Goal: Information Seeking & Learning: Learn about a topic

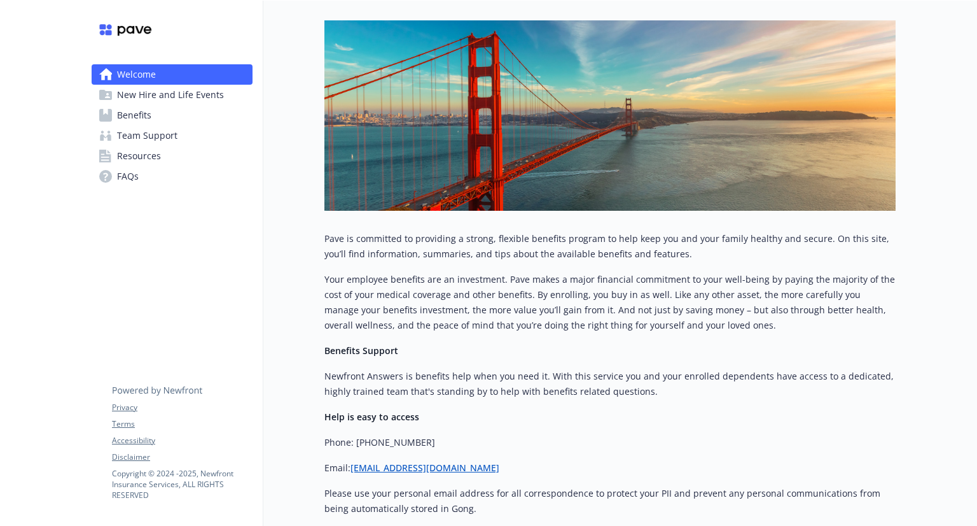
scroll to position [0, 10]
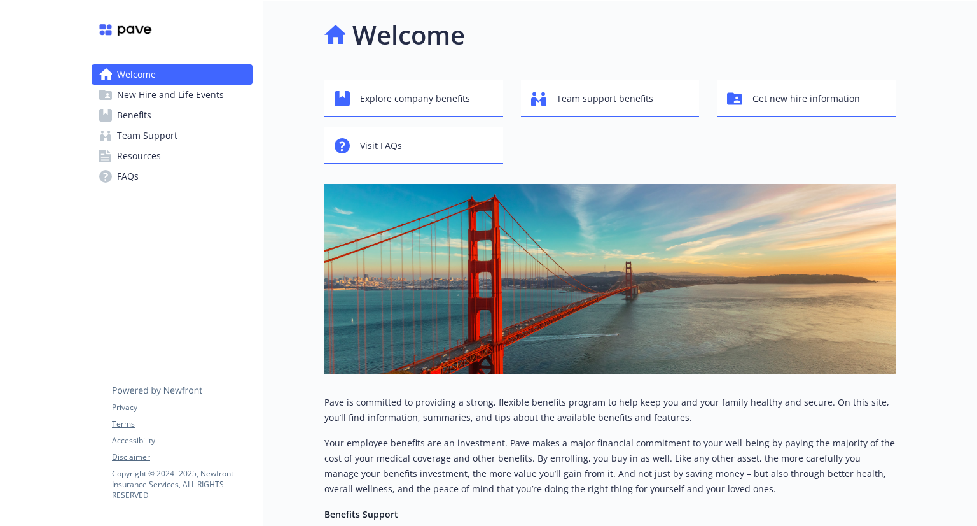
click at [133, 110] on span "Benefits" at bounding box center [134, 115] width 34 height 20
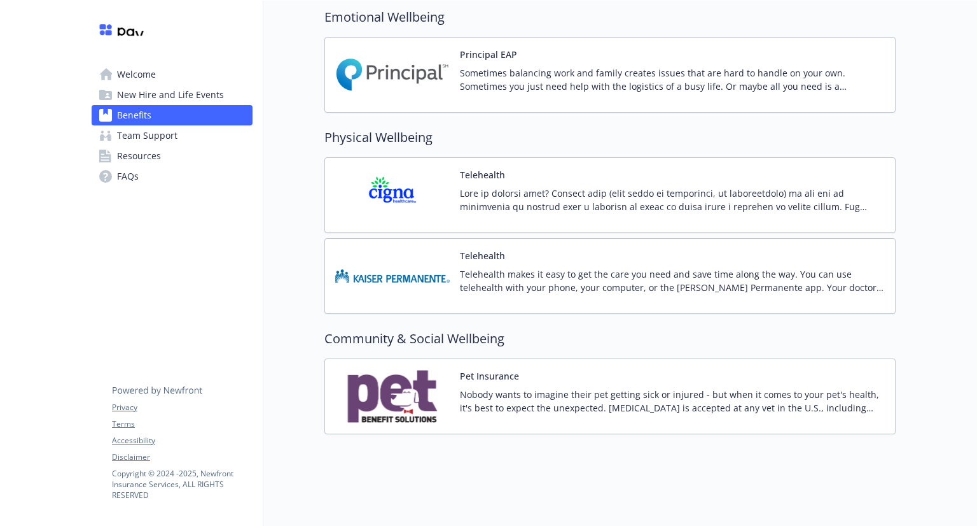
scroll to position [2199, 1]
click at [405, 383] on img at bounding box center [392, 396] width 115 height 54
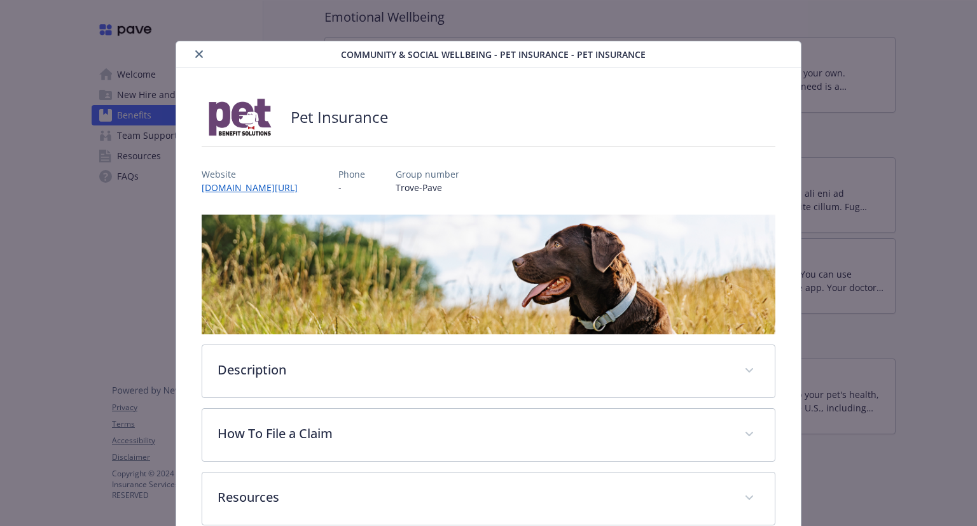
scroll to position [69, 0]
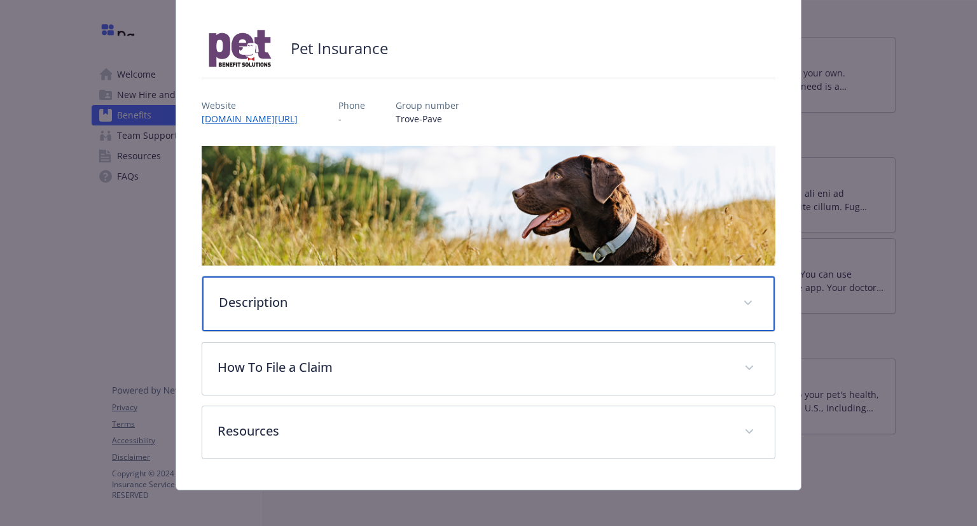
click at [484, 302] on p "Description" at bounding box center [473, 302] width 508 height 19
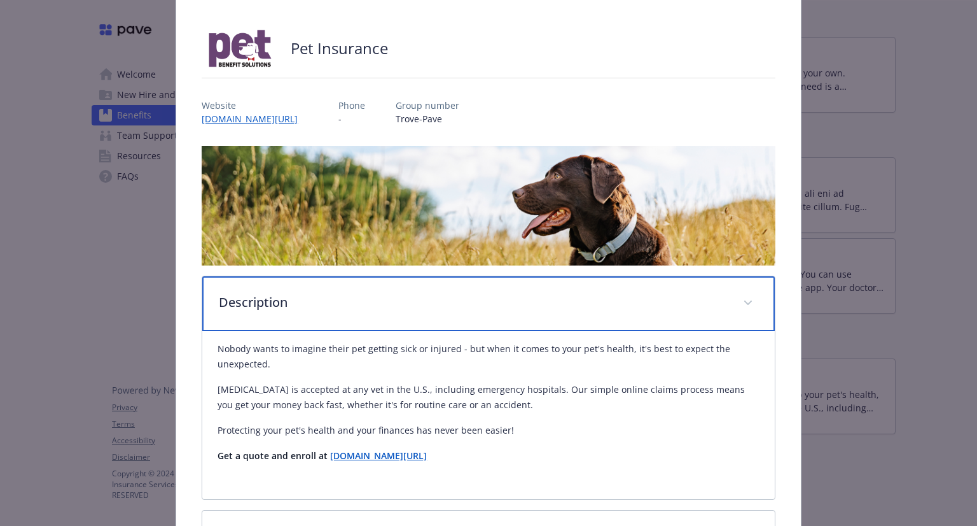
scroll to position [239, 0]
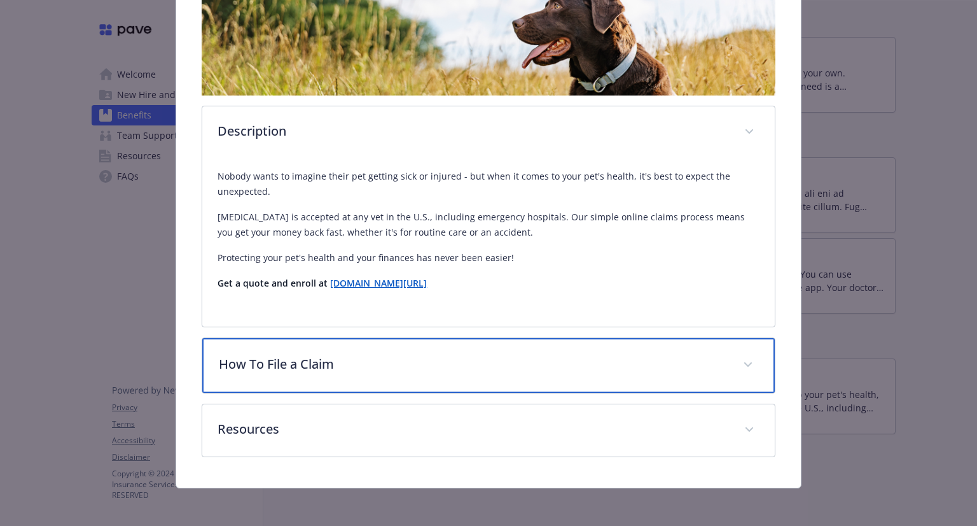
click at [445, 367] on p "How To File a Claim" at bounding box center [473, 363] width 508 height 19
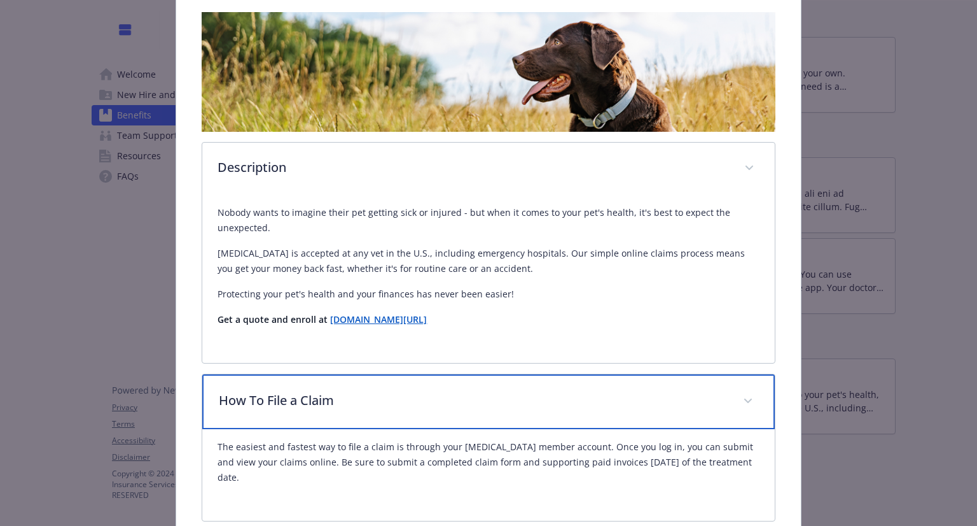
scroll to position [0, 0]
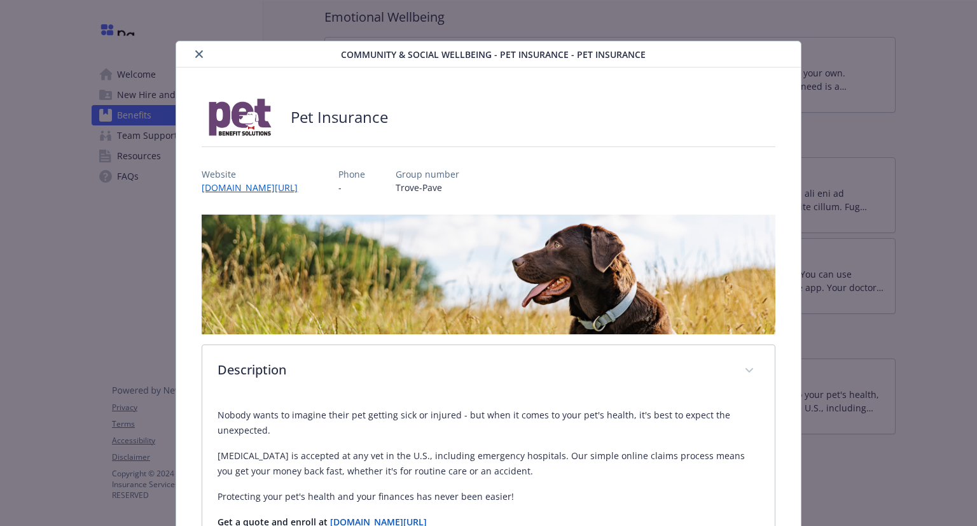
click at [196, 55] on icon "close" at bounding box center [199, 54] width 8 height 8
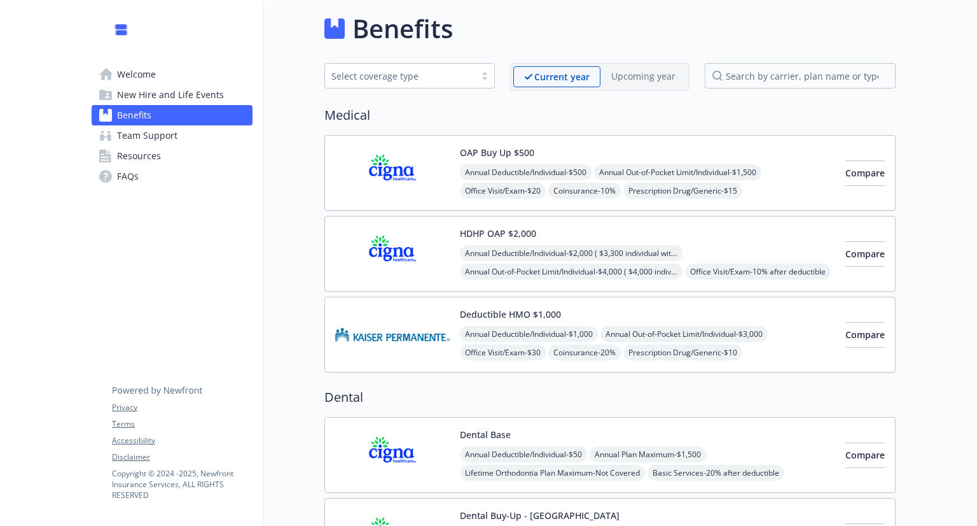
scroll to position [2, 10]
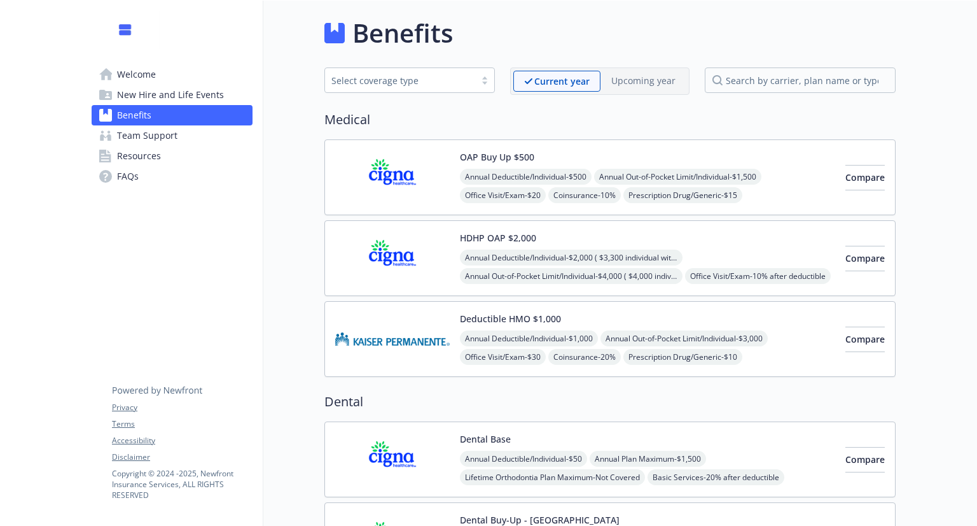
click at [493, 153] on button "OAP Buy Up $500" at bounding box center [497, 156] width 74 height 13
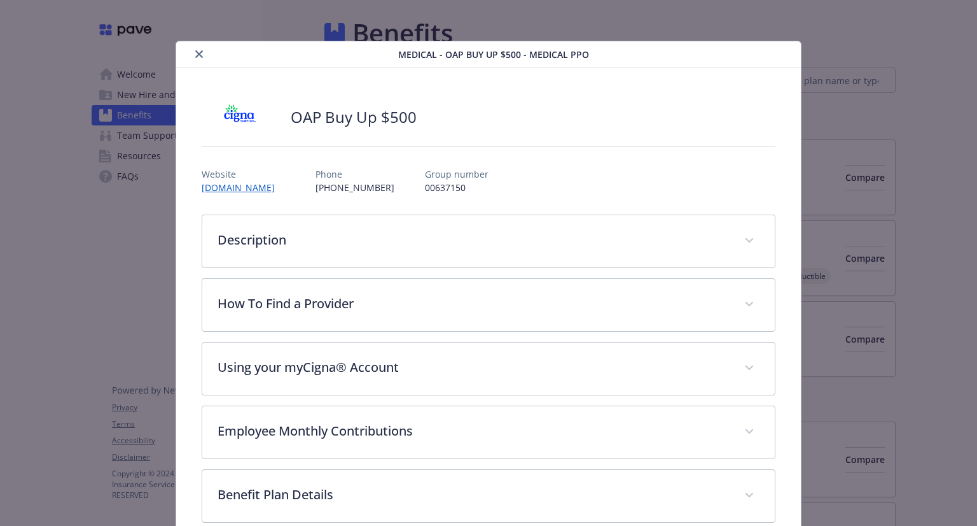
scroll to position [38, 0]
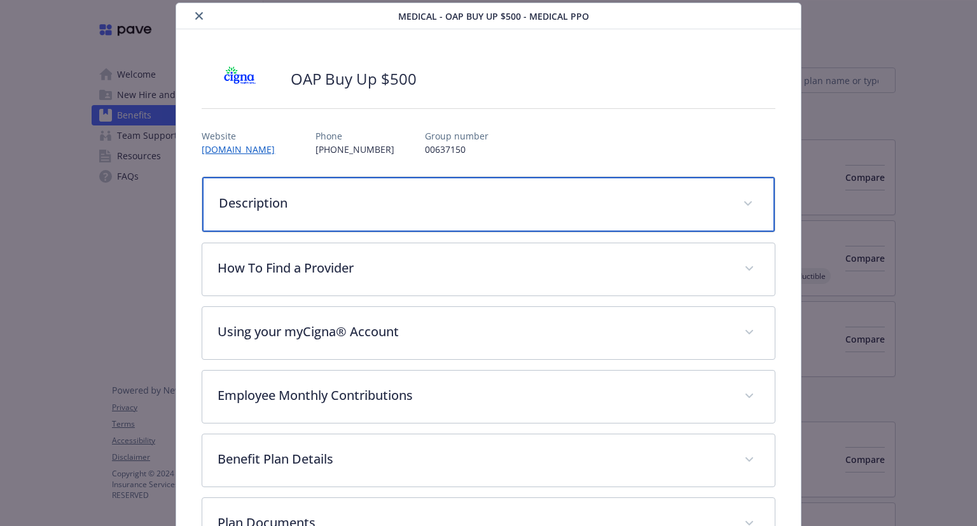
click at [492, 190] on div "Description" at bounding box center [488, 204] width 572 height 55
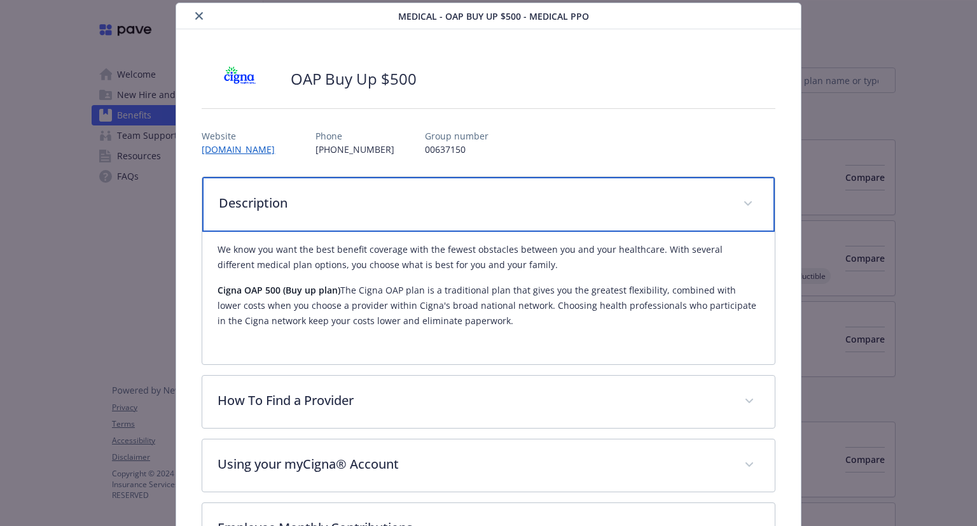
click at [491, 195] on p "Description" at bounding box center [473, 202] width 508 height 19
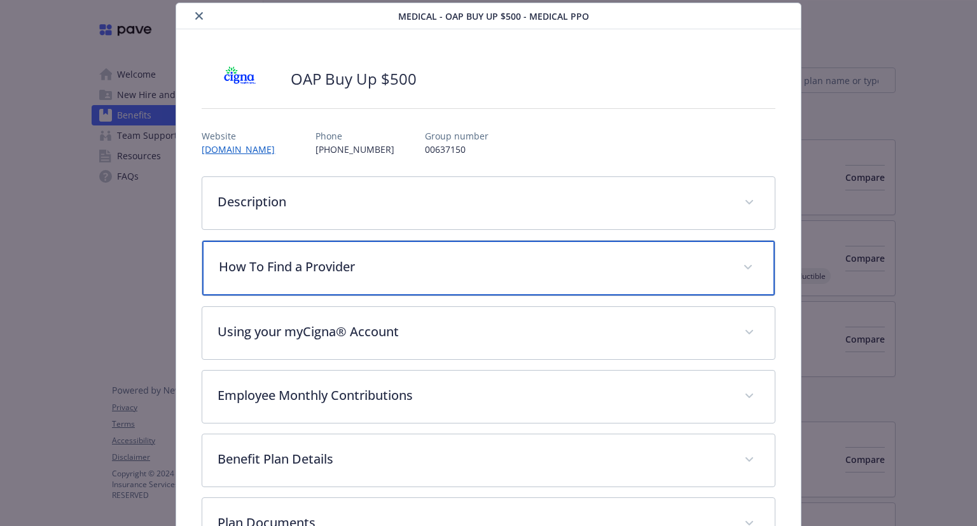
click at [468, 279] on div "How To Find a Provider" at bounding box center [488, 268] width 572 height 55
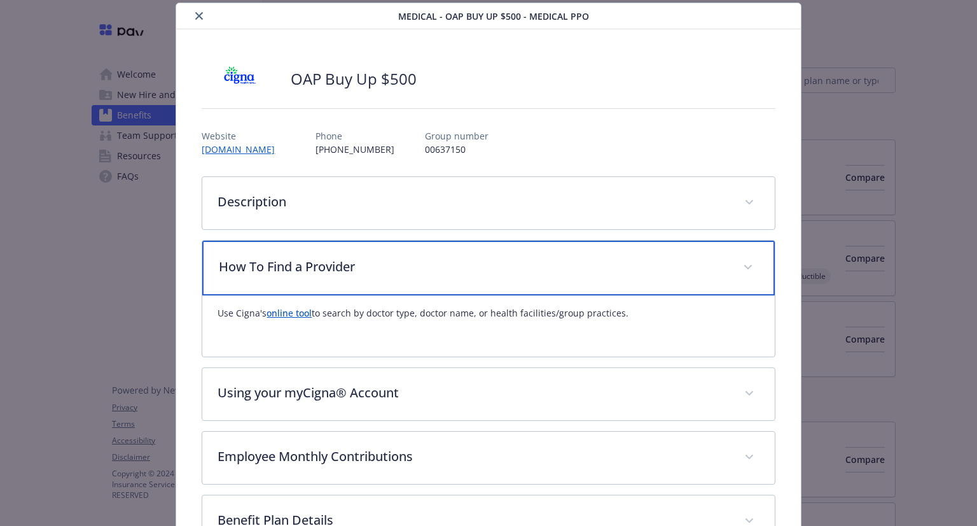
click at [469, 279] on div "How To Find a Provider" at bounding box center [488, 268] width 572 height 55
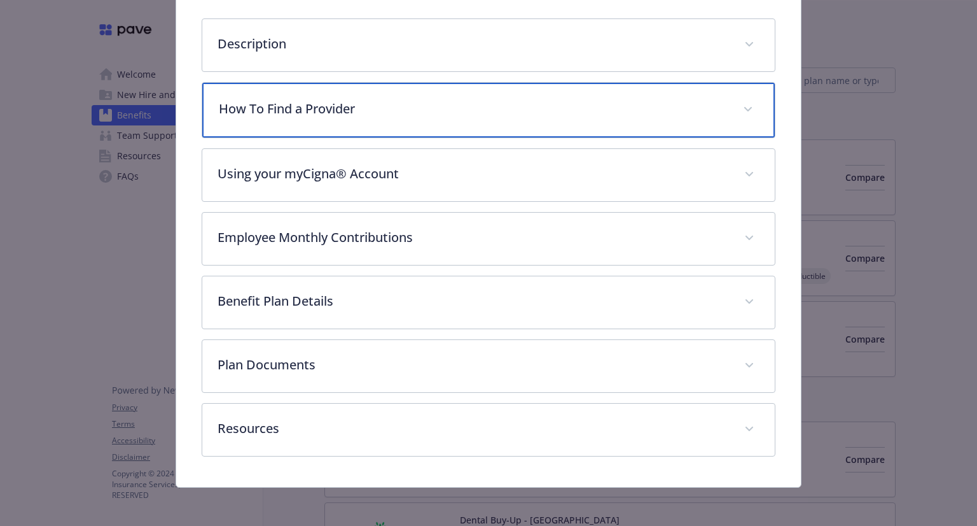
scroll to position [0, 0]
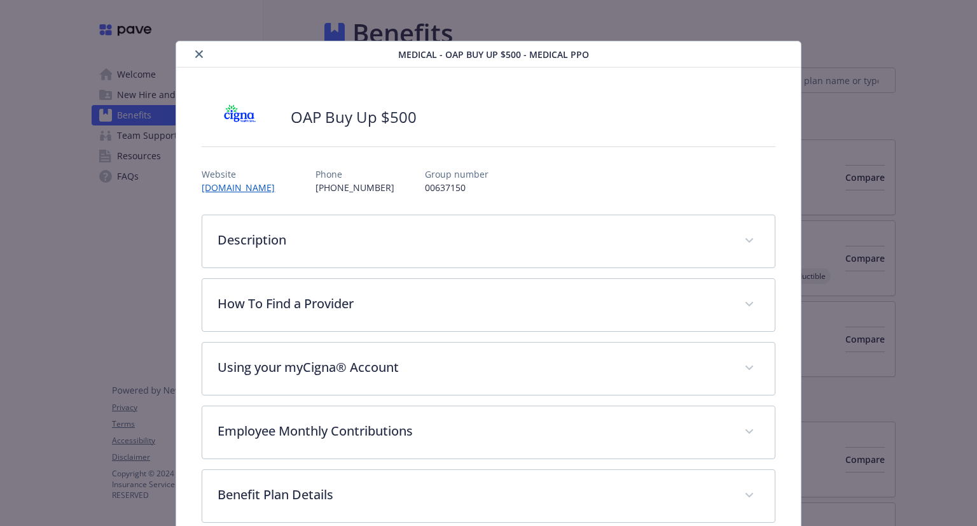
click at [199, 52] on icon "close" at bounding box center [199, 54] width 8 height 8
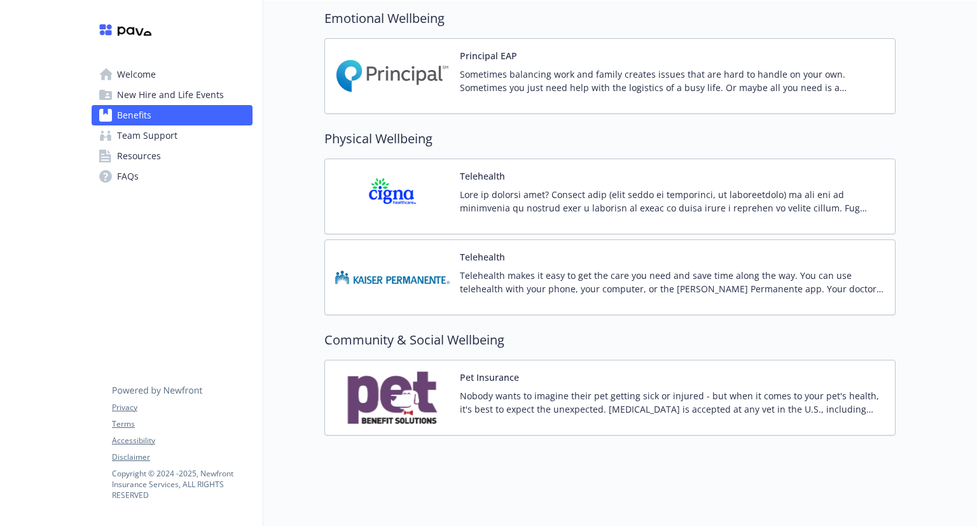
scroll to position [2195, 10]
click at [374, 383] on img at bounding box center [392, 399] width 115 height 54
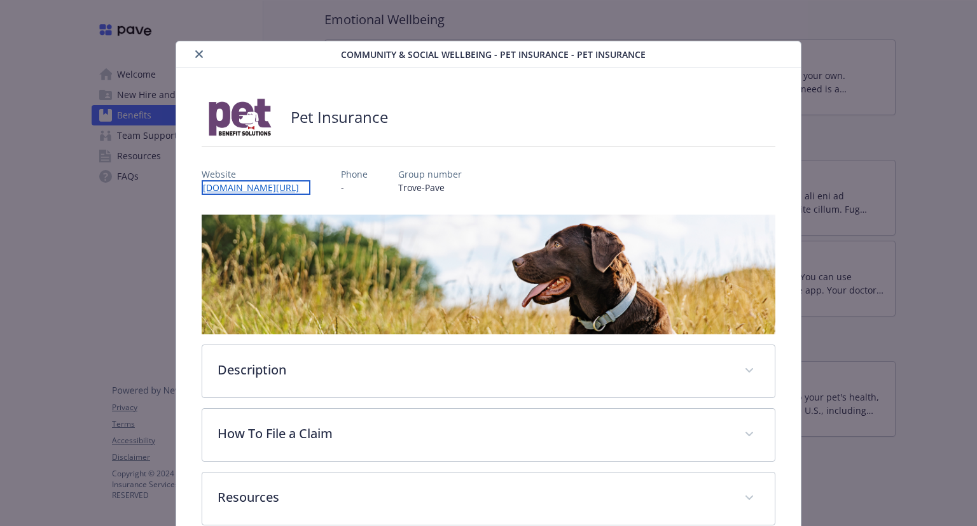
click at [272, 184] on link "[DOMAIN_NAME][URL]" at bounding box center [256, 187] width 109 height 15
click at [193, 50] on button "close" at bounding box center [199, 53] width 15 height 15
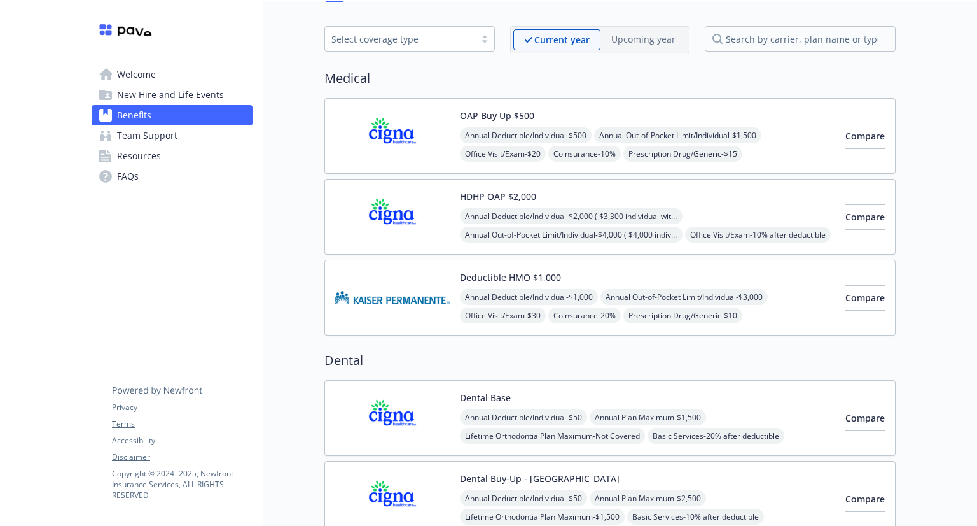
scroll to position [44, 10]
click at [494, 106] on div "OAP Buy Up $500 Annual Deductible/Individual - $500 Annual Out-of-Pocket Limit/…" at bounding box center [610, 135] width 571 height 76
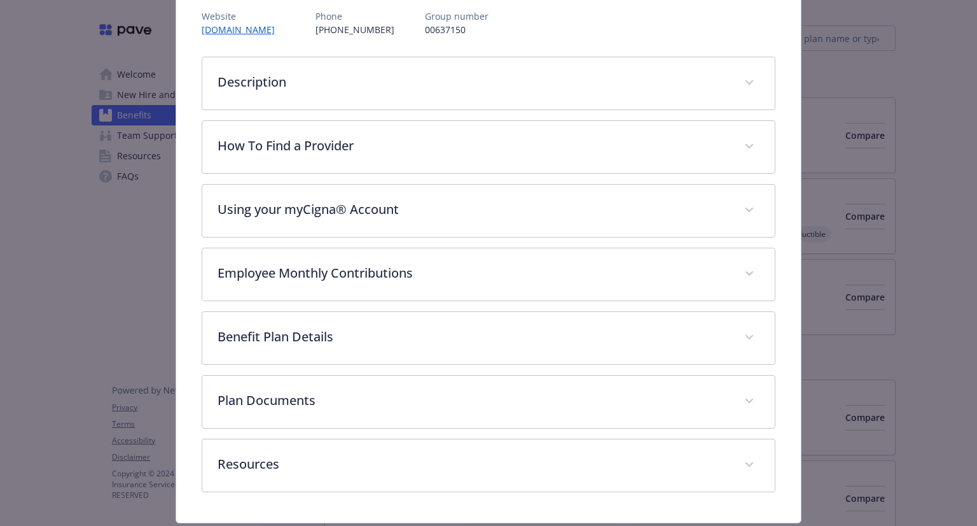
scroll to position [165, 0]
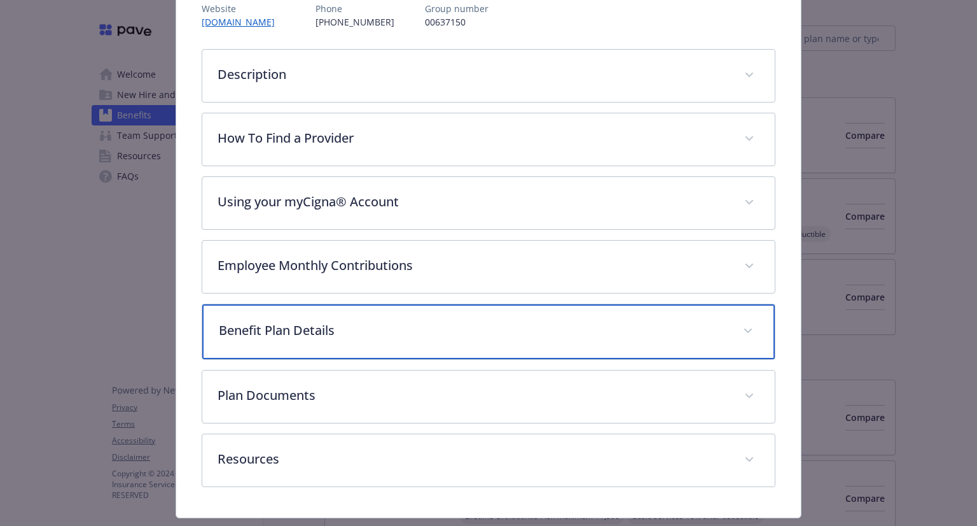
click at [400, 318] on div "Benefit Plan Details" at bounding box center [488, 331] width 572 height 55
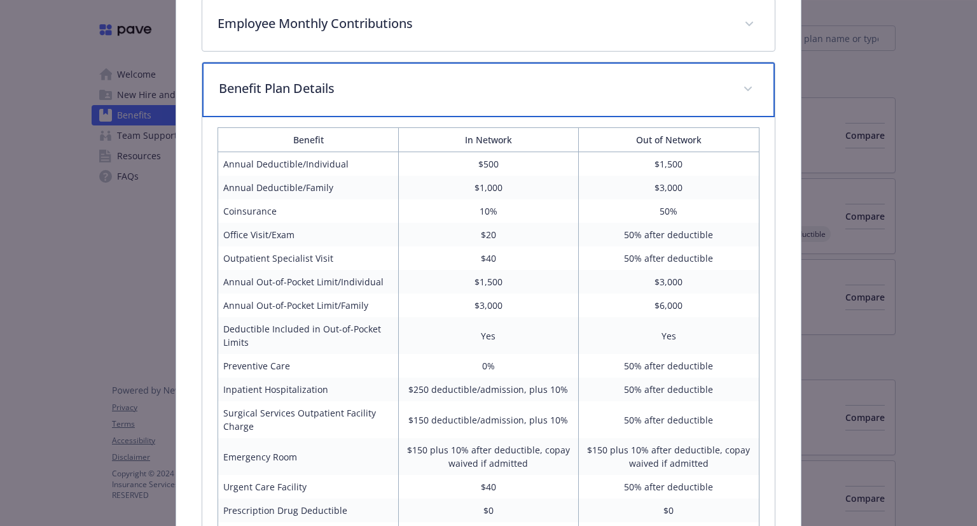
scroll to position [407, 0]
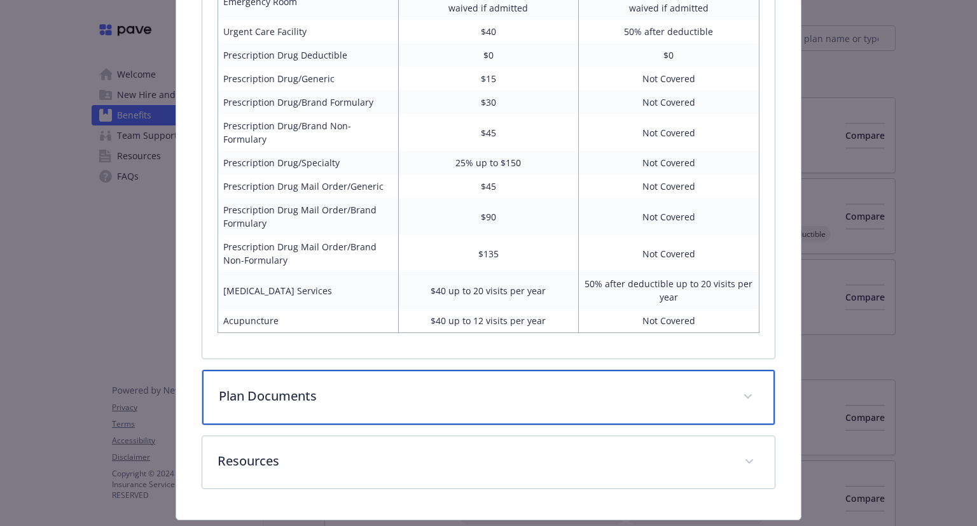
click at [380, 390] on div "Plan Documents" at bounding box center [488, 397] width 572 height 55
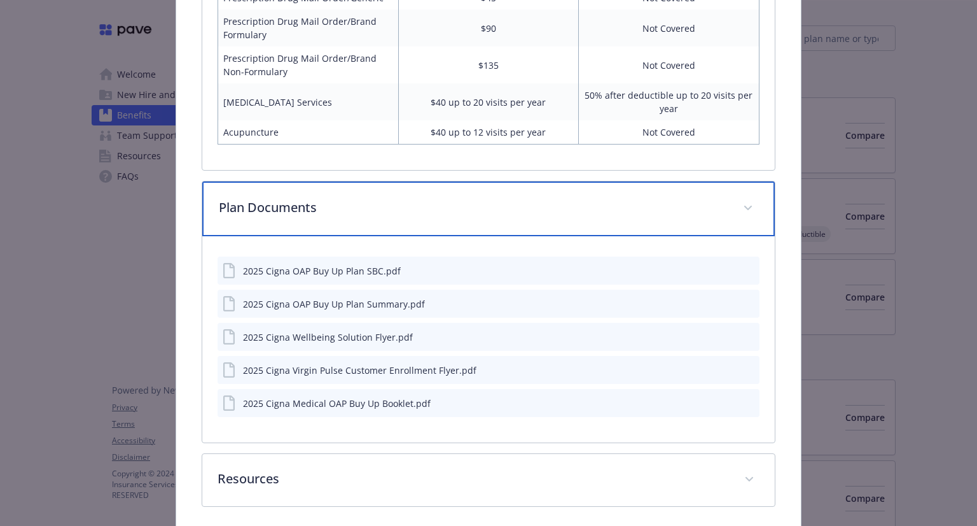
scroll to position [1049, 0]
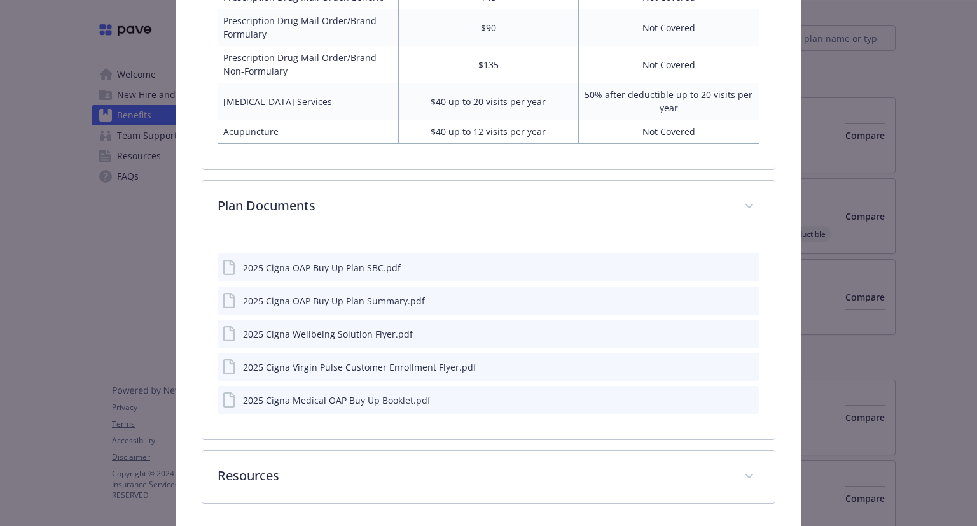
click at [264, 261] on div "2025 Cigna OAP Buy Up Plan SBC.pdf" at bounding box center [322, 267] width 158 height 13
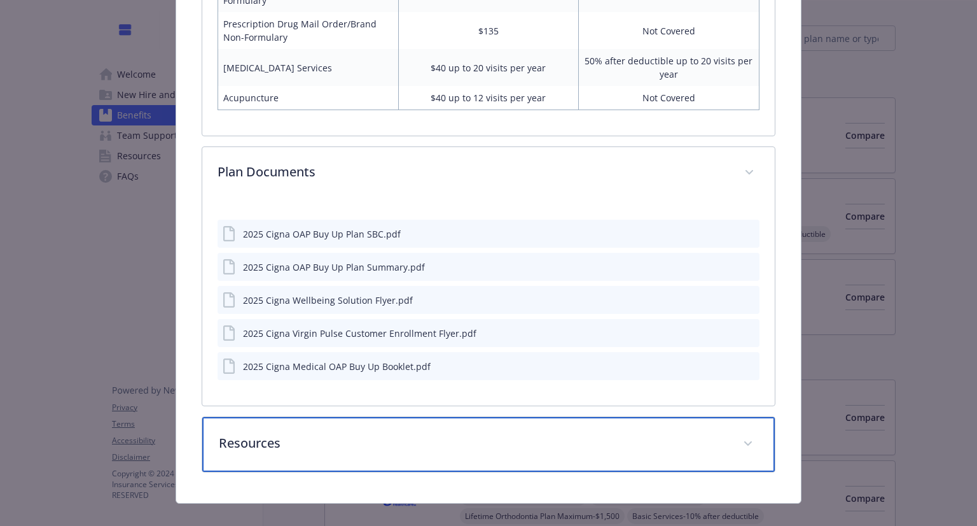
click at [375, 446] on div "Resources" at bounding box center [488, 444] width 572 height 55
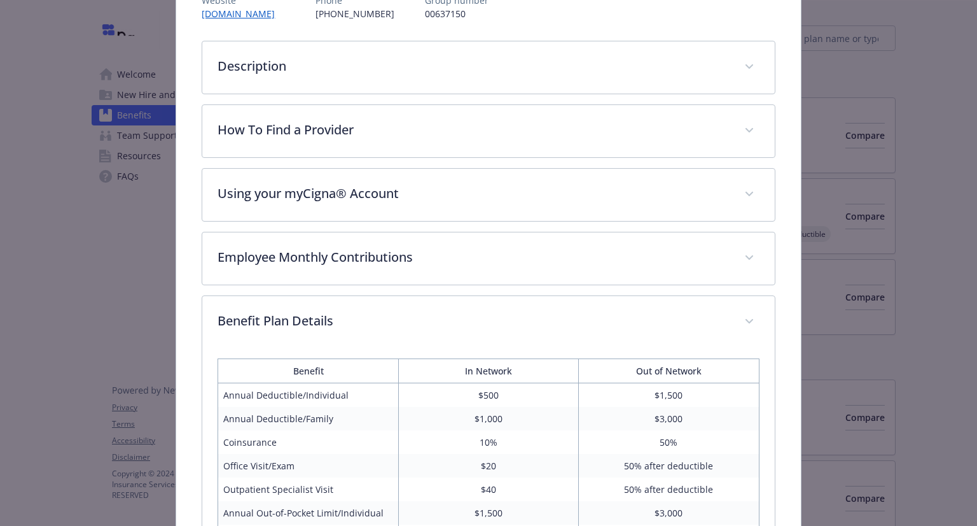
scroll to position [0, 0]
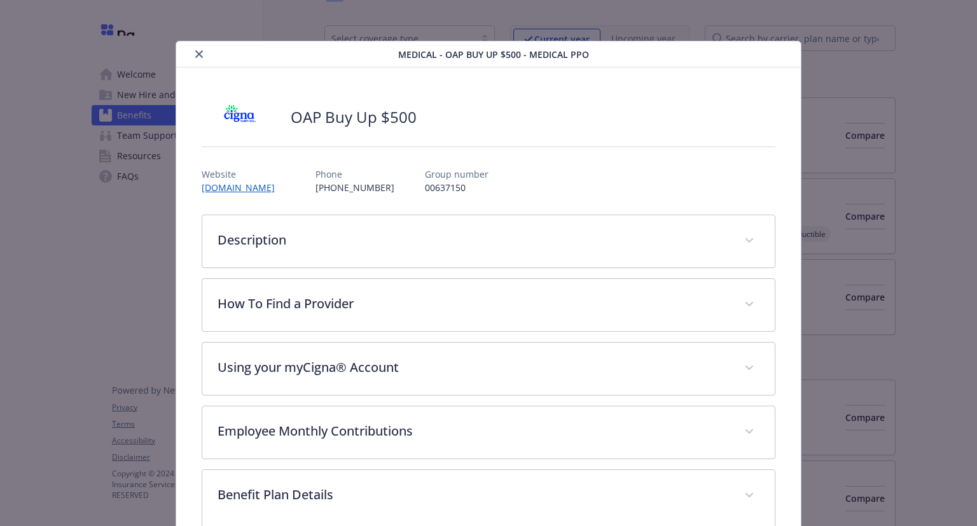
click at [197, 50] on icon "close" at bounding box center [199, 54] width 8 height 8
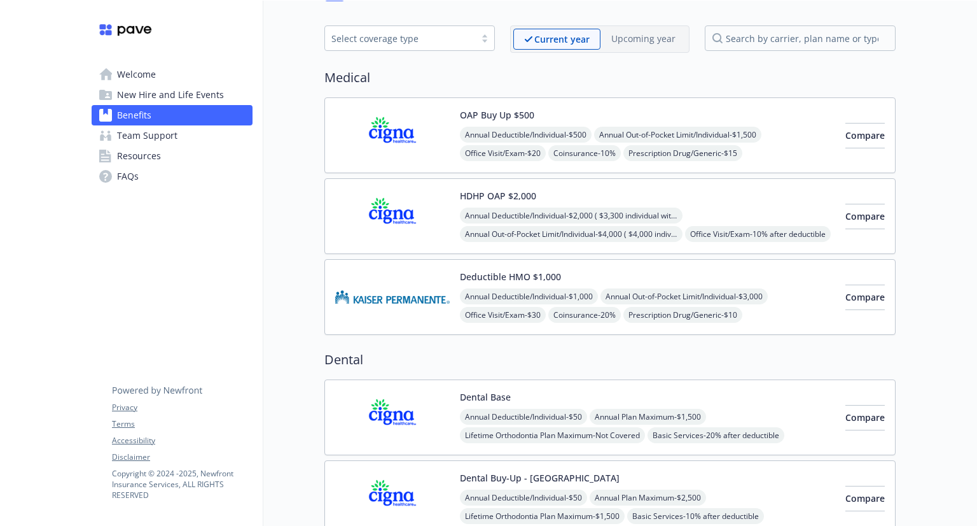
click at [504, 270] on button "Deductible HMO $1,000" at bounding box center [510, 276] width 101 height 13
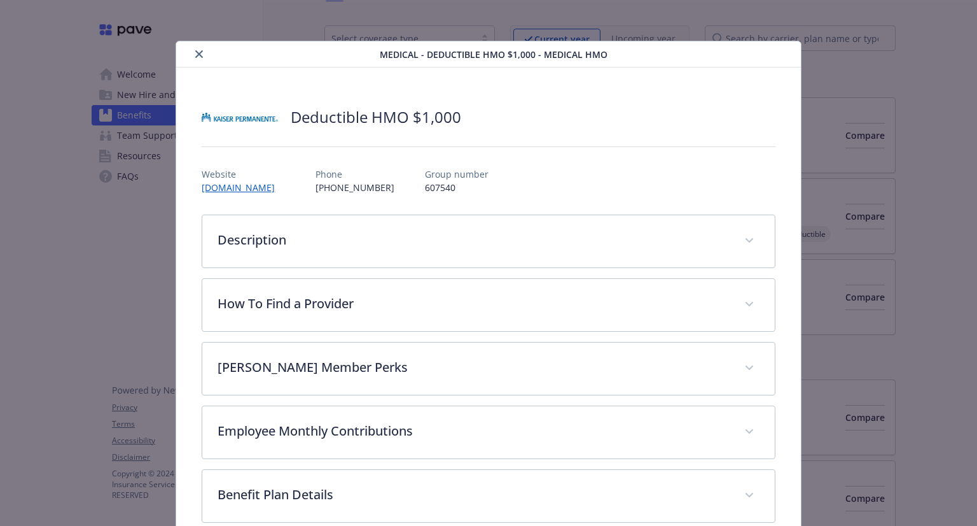
scroll to position [38, 0]
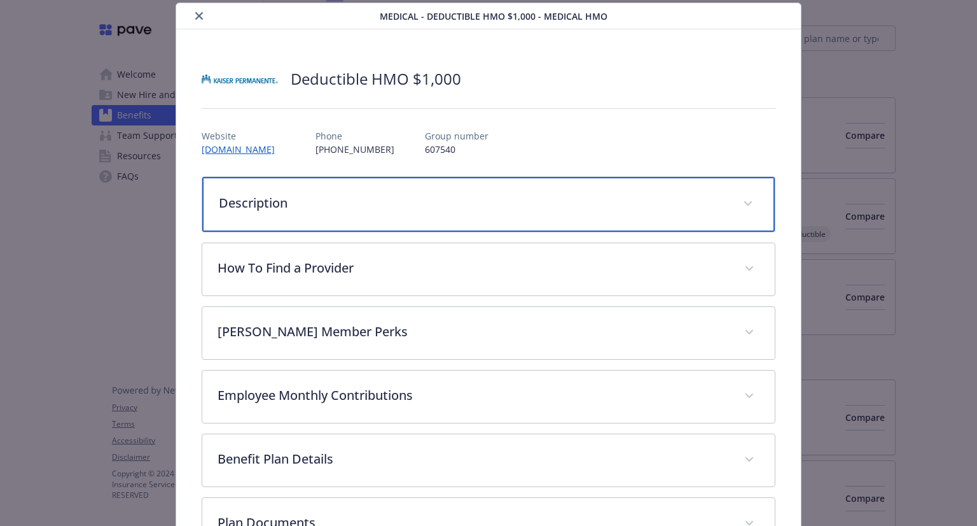
click at [498, 201] on p "Description" at bounding box center [473, 202] width 508 height 19
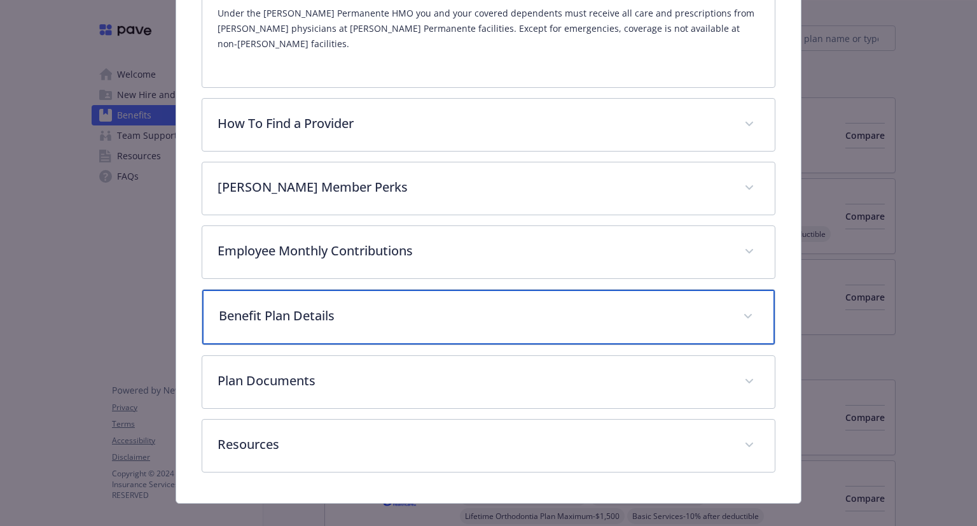
click at [428, 306] on p "Benefit Plan Details" at bounding box center [473, 315] width 508 height 19
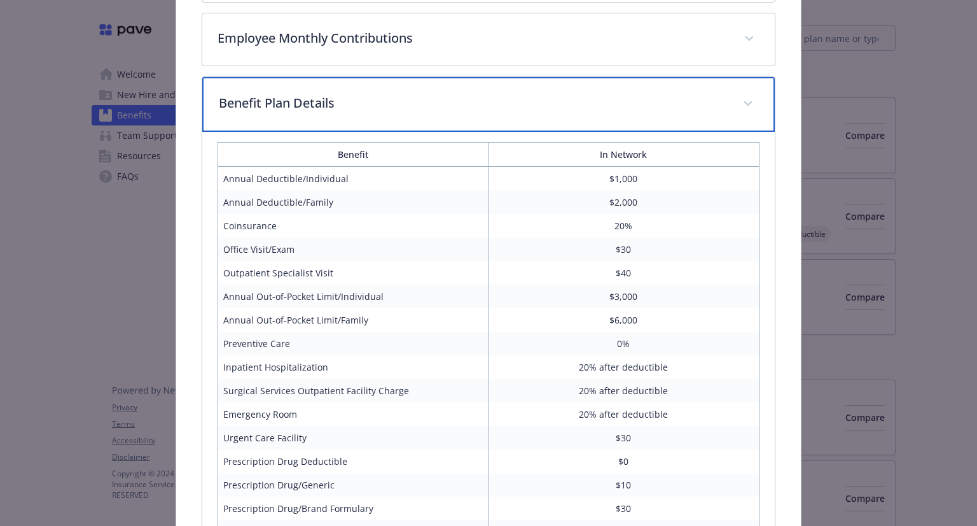
scroll to position [681, 0]
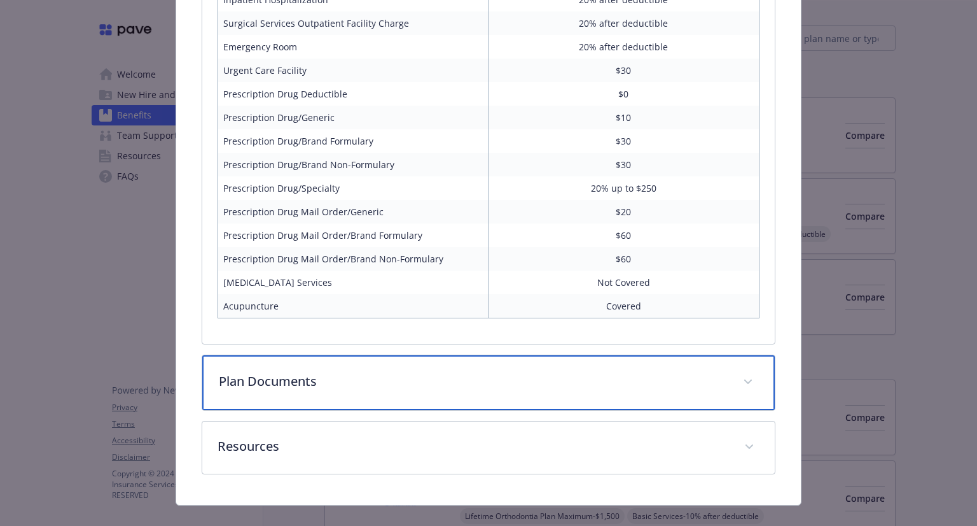
click at [365, 372] on p "Plan Documents" at bounding box center [473, 381] width 508 height 19
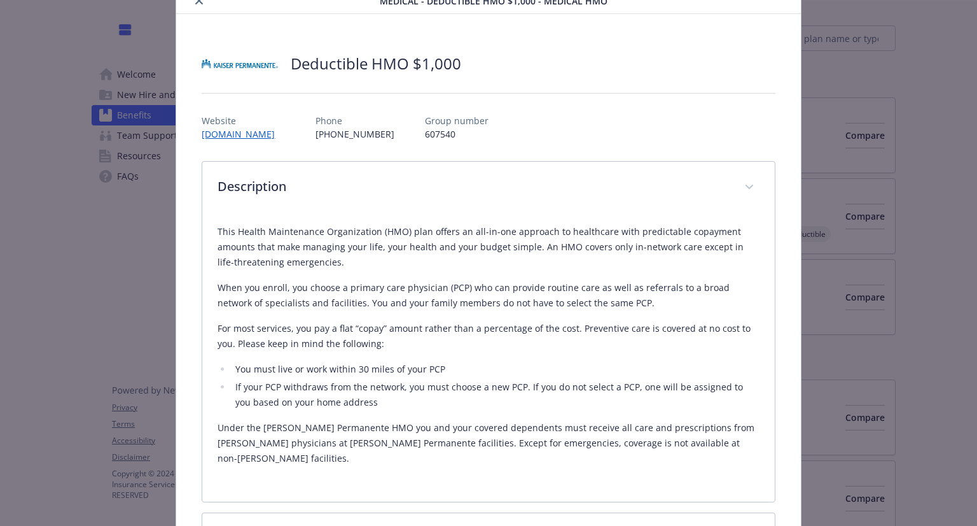
scroll to position [0, 0]
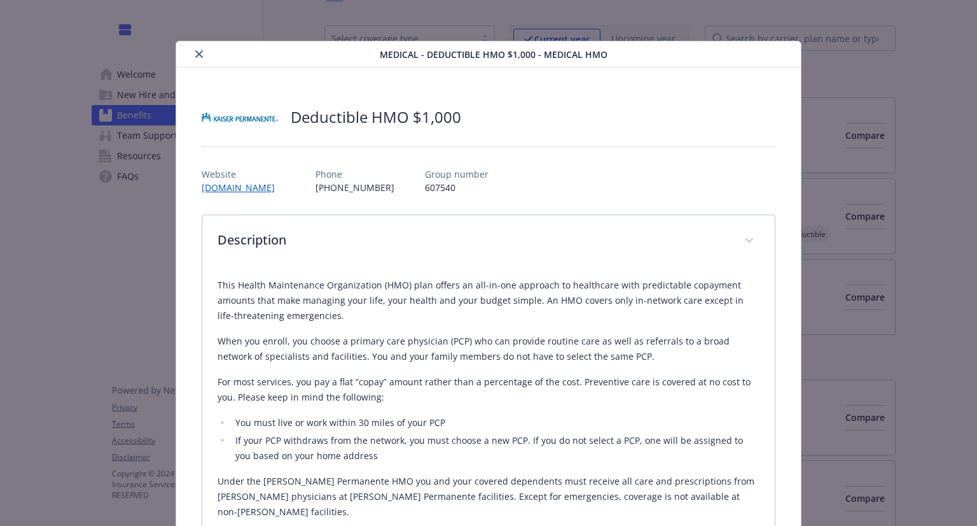
click at [195, 57] on icon "close" at bounding box center [199, 54] width 8 height 8
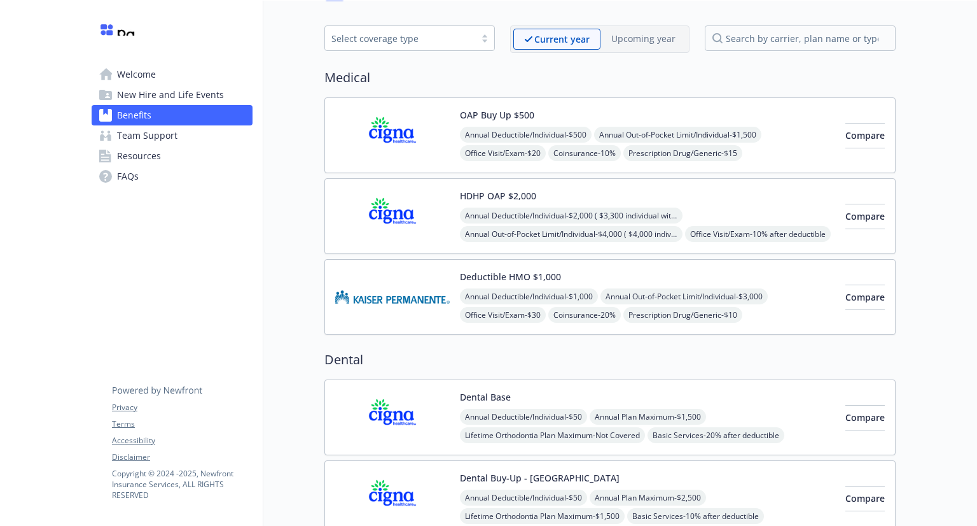
click at [459, 102] on div "OAP Buy Up $500 Annual Deductible/Individual - $500 Annual Out-of-Pocket Limit/…" at bounding box center [610, 135] width 571 height 76
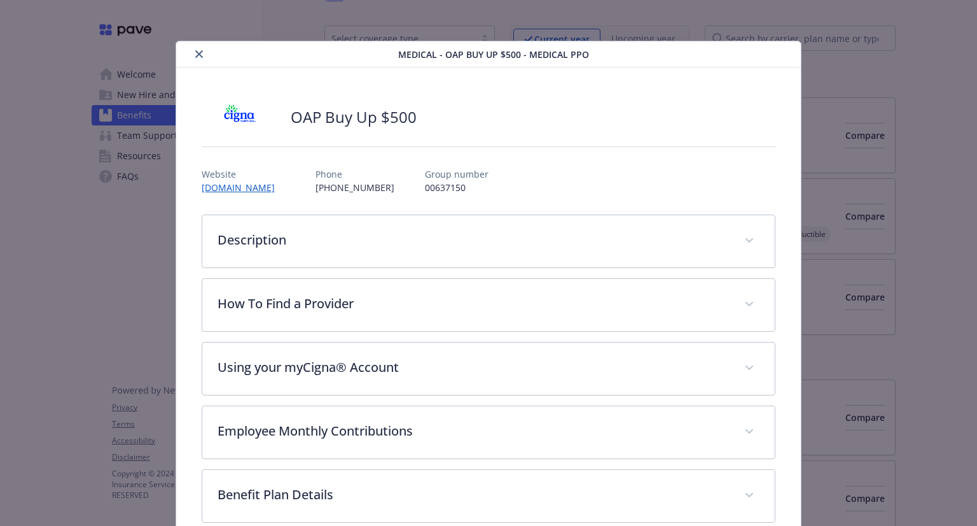
scroll to position [38, 0]
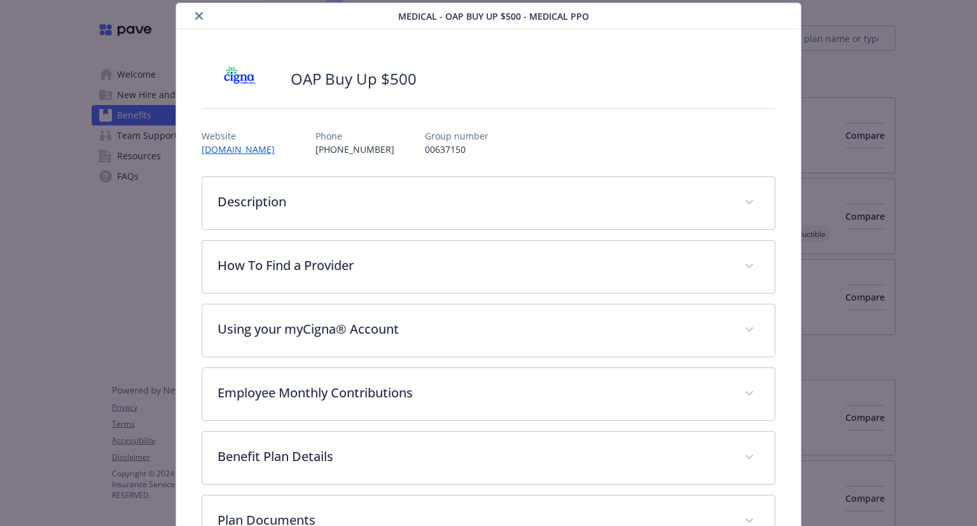
click at [459, 102] on div "details for plan Medical - OAP Buy Up $500 - Medical PPO" at bounding box center [488, 108] width 573 height 21
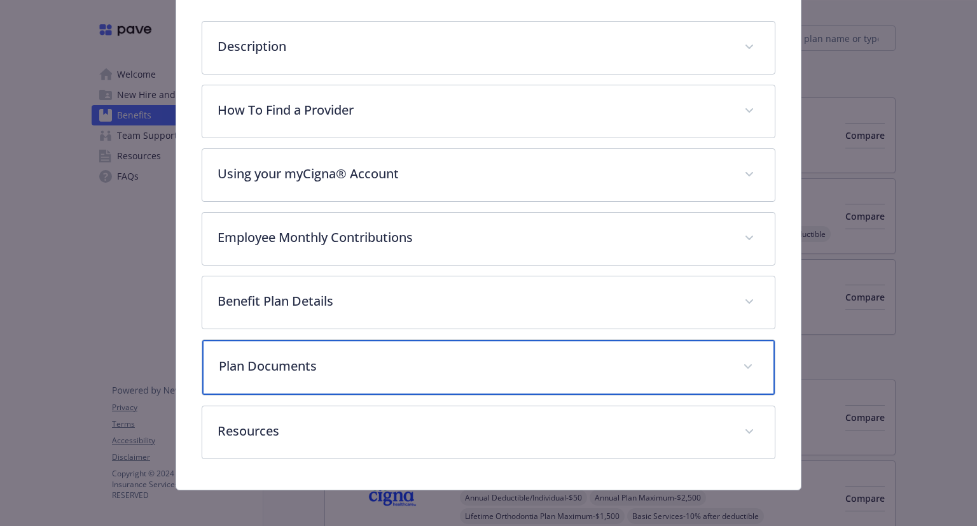
click at [325, 372] on p "Plan Documents" at bounding box center [473, 365] width 508 height 19
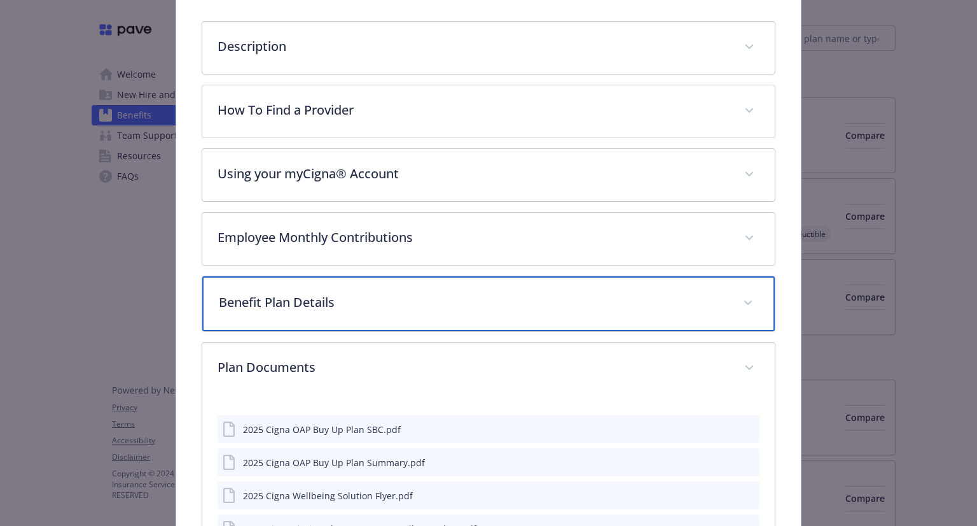
click at [356, 308] on p "Benefit Plan Details" at bounding box center [473, 302] width 508 height 19
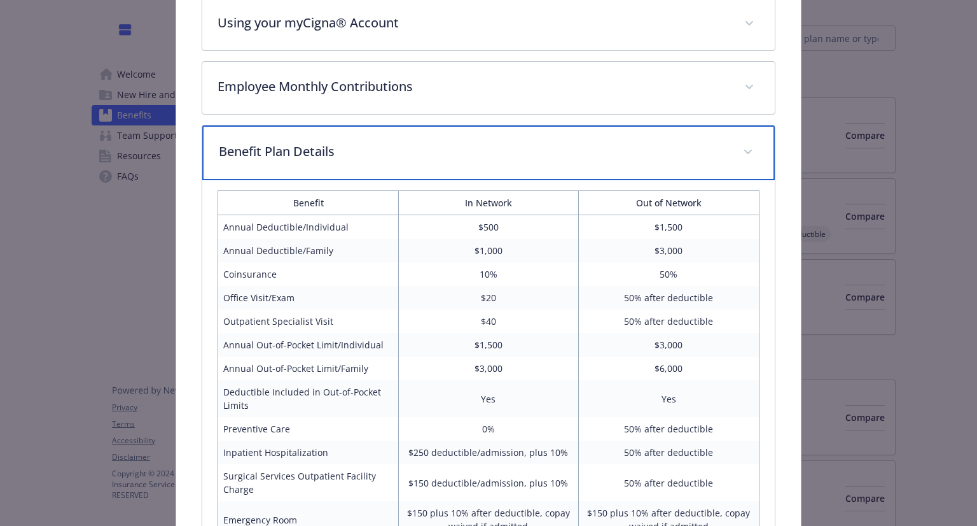
scroll to position [344, 0]
click at [484, 143] on p "Benefit Plan Details" at bounding box center [473, 152] width 508 height 19
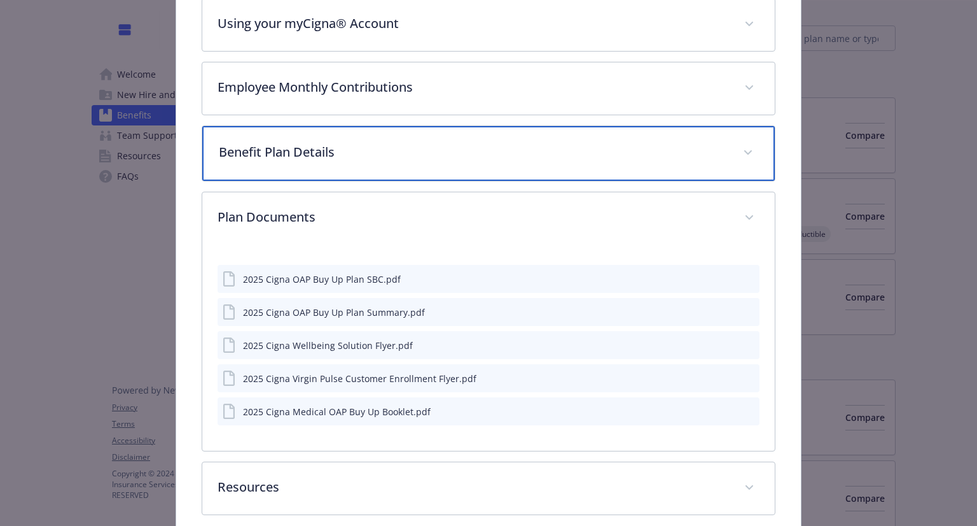
scroll to position [0, 0]
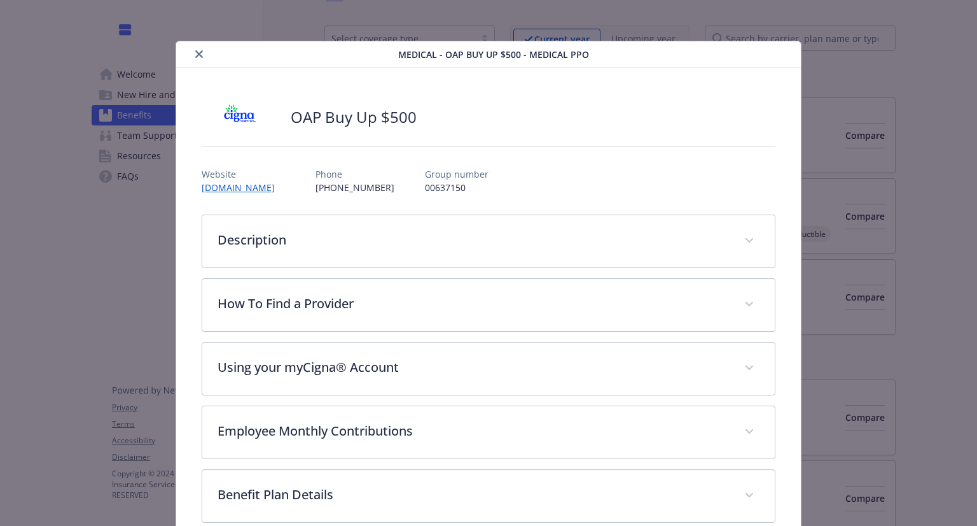
click at [196, 55] on icon "close" at bounding box center [199, 54] width 8 height 8
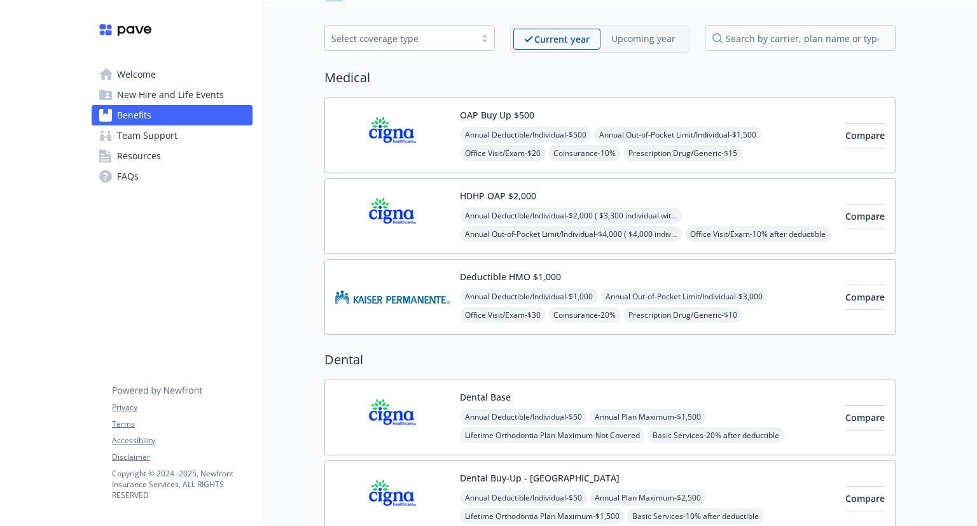
scroll to position [0, 10]
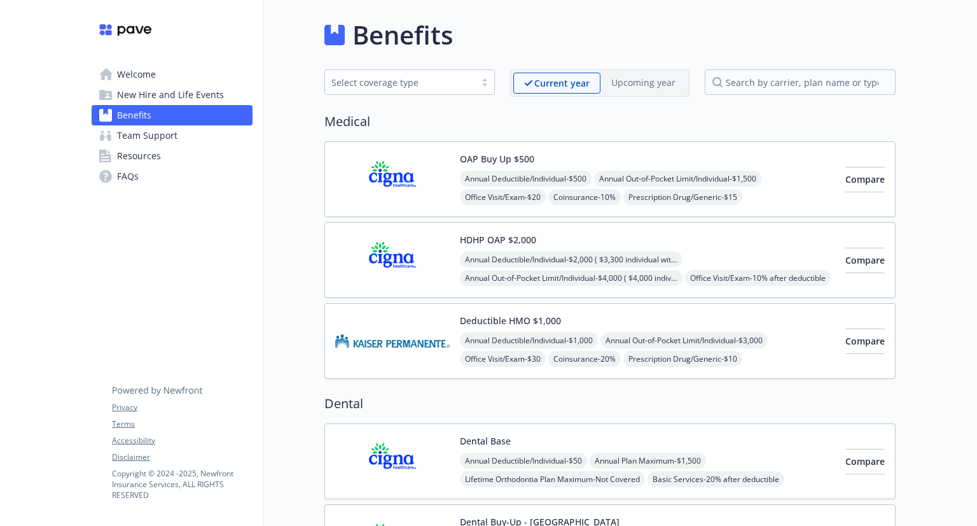
click at [127, 94] on span "New Hire and Life Events" at bounding box center [170, 95] width 107 height 20
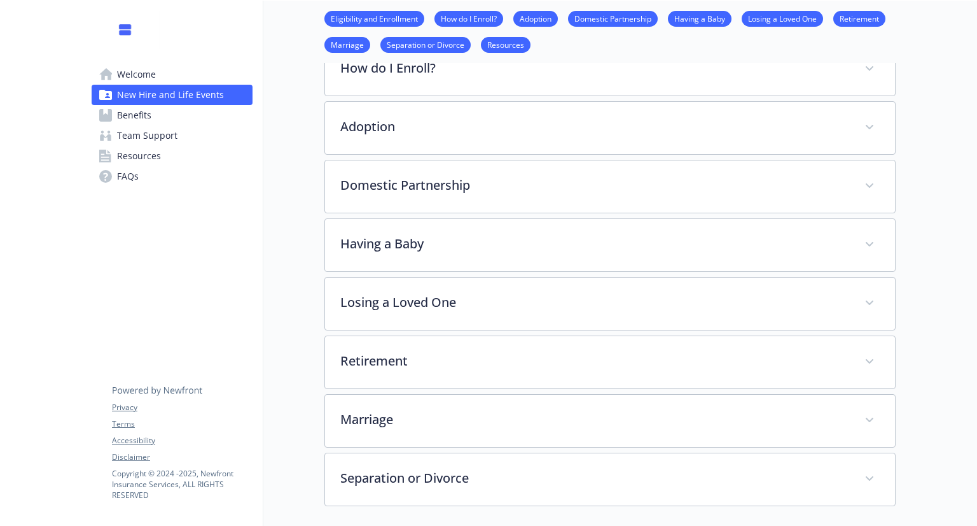
scroll to position [289, 10]
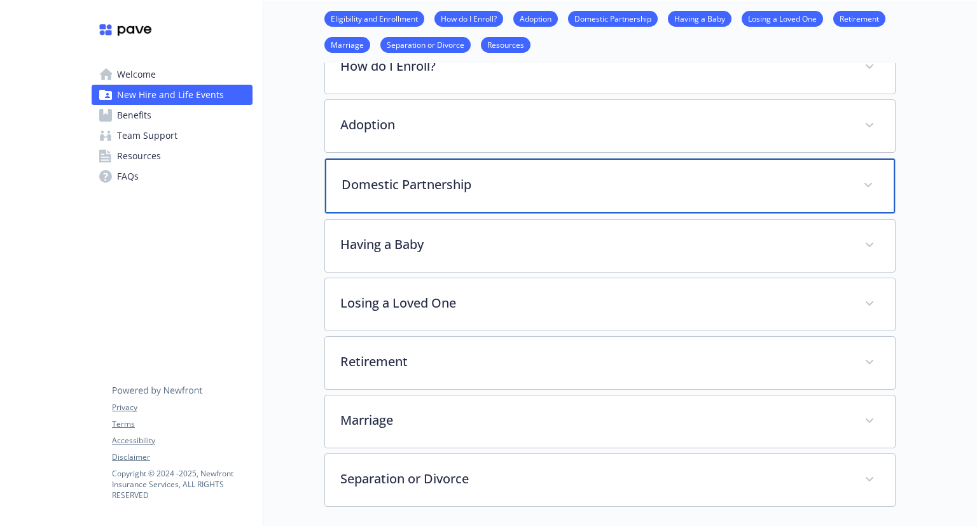
click at [400, 179] on p "Domestic Partnership" at bounding box center [595, 184] width 507 height 19
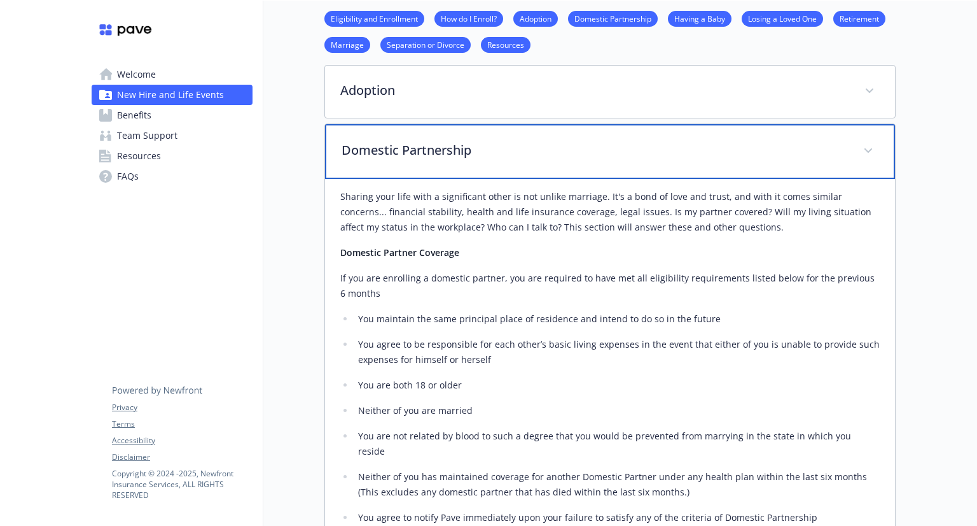
scroll to position [311, 10]
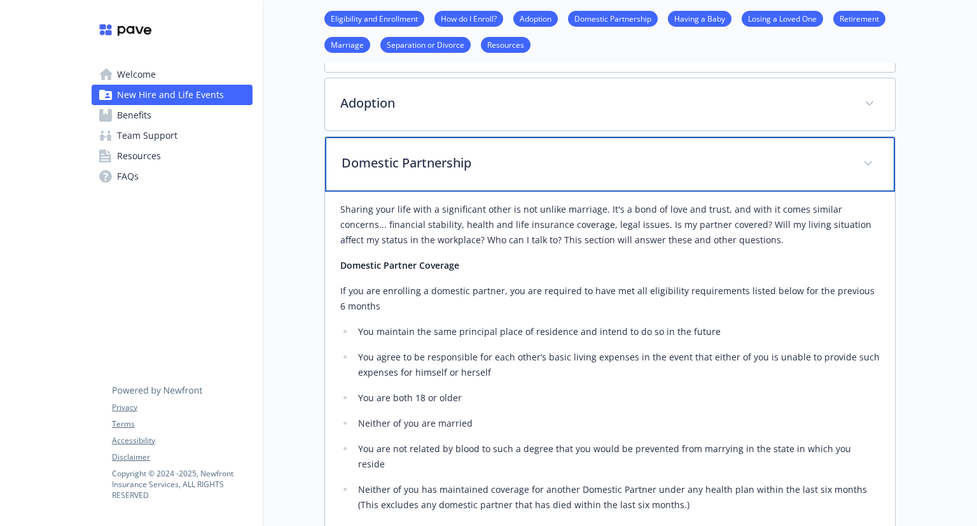
click at [399, 149] on div "Domestic Partnership" at bounding box center [610, 164] width 570 height 55
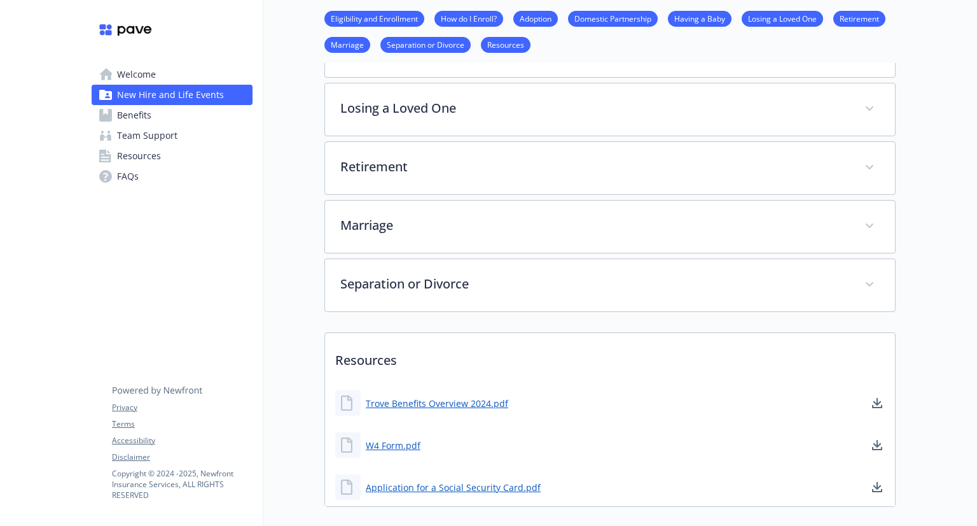
scroll to position [563, 10]
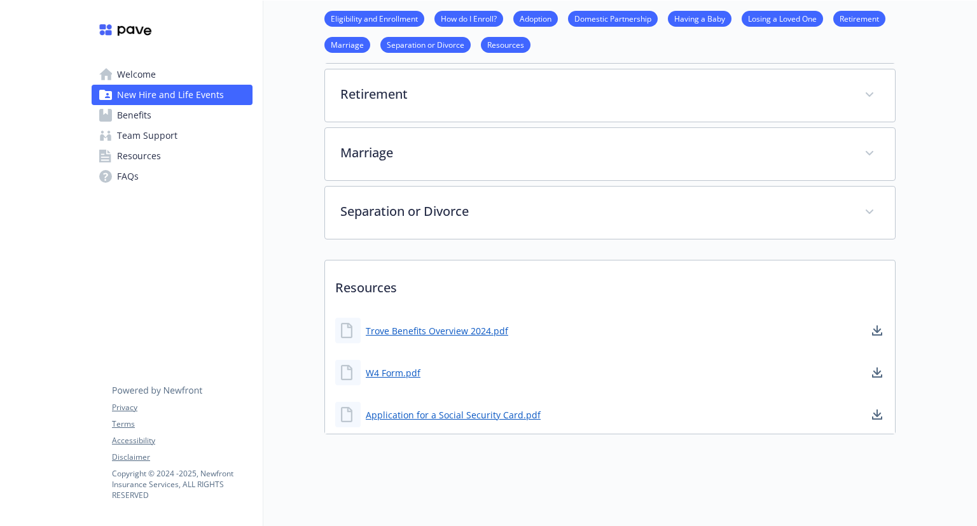
click at [137, 137] on span "Team Support" at bounding box center [147, 135] width 60 height 20
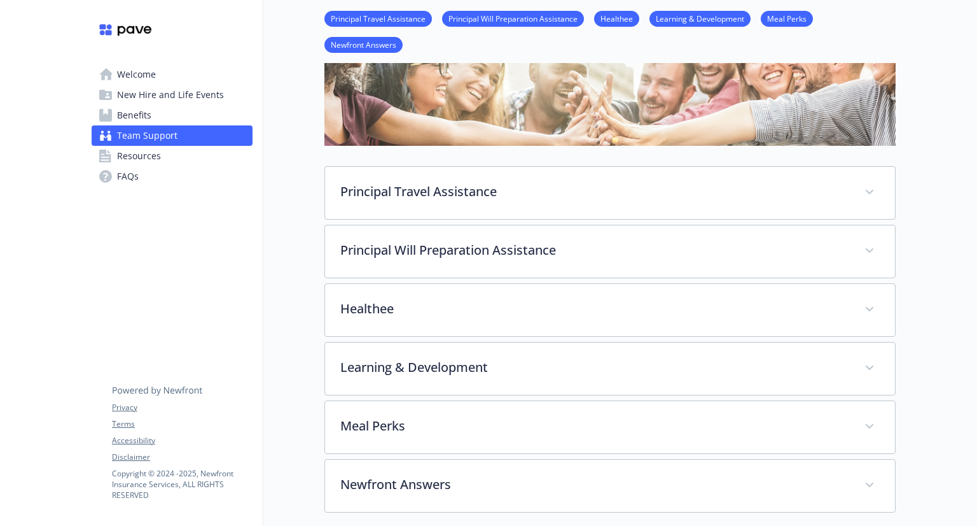
scroll to position [146, 10]
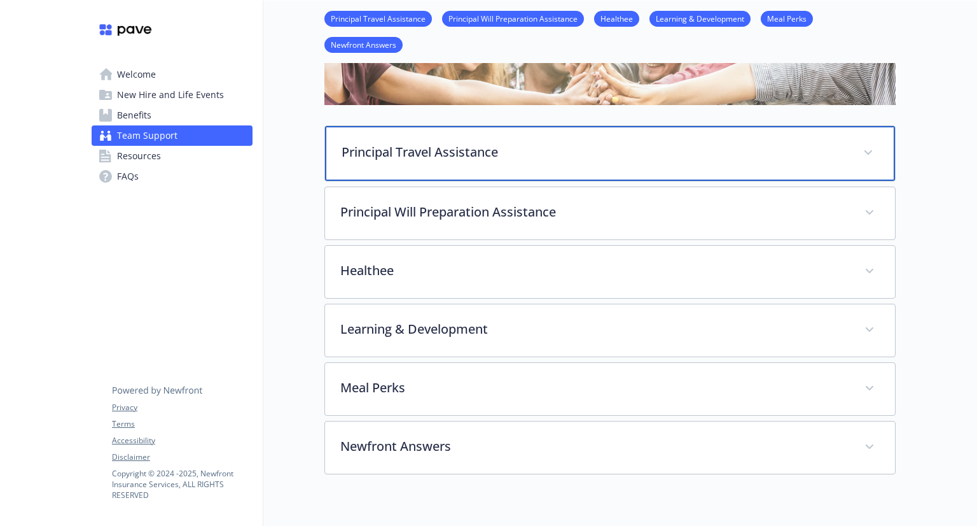
click at [433, 164] on div "Principal Travel Assistance" at bounding box center [610, 153] width 570 height 55
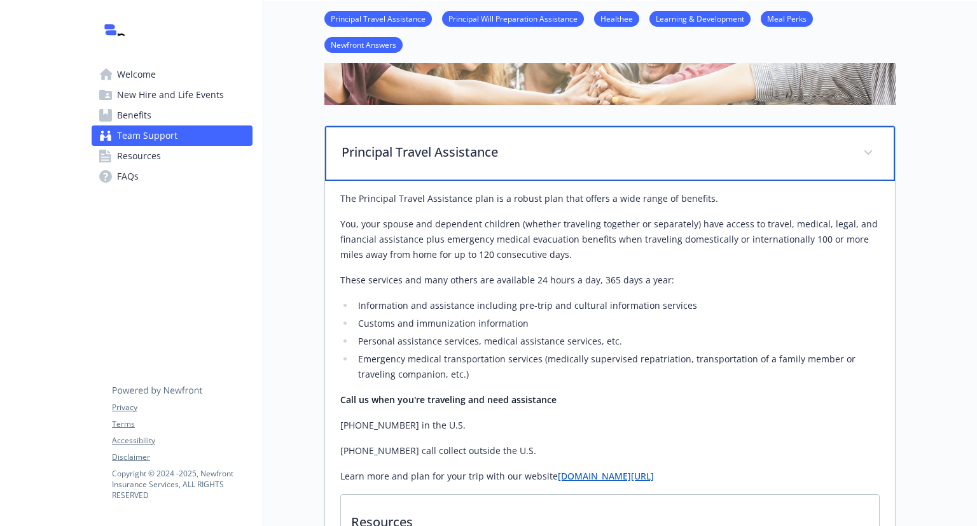
click at [463, 151] on p "Principal Travel Assistance" at bounding box center [595, 152] width 507 height 19
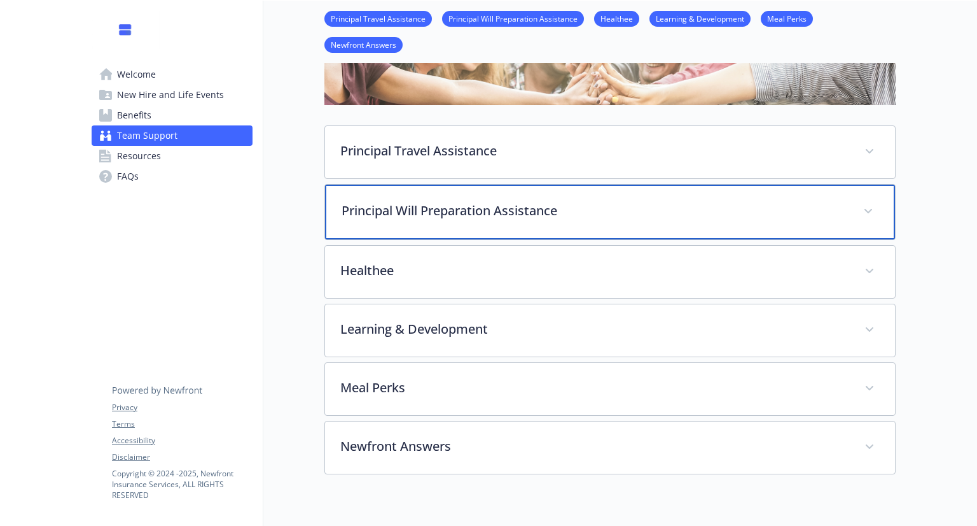
click at [473, 209] on p "Principal Will Preparation Assistance" at bounding box center [595, 210] width 507 height 19
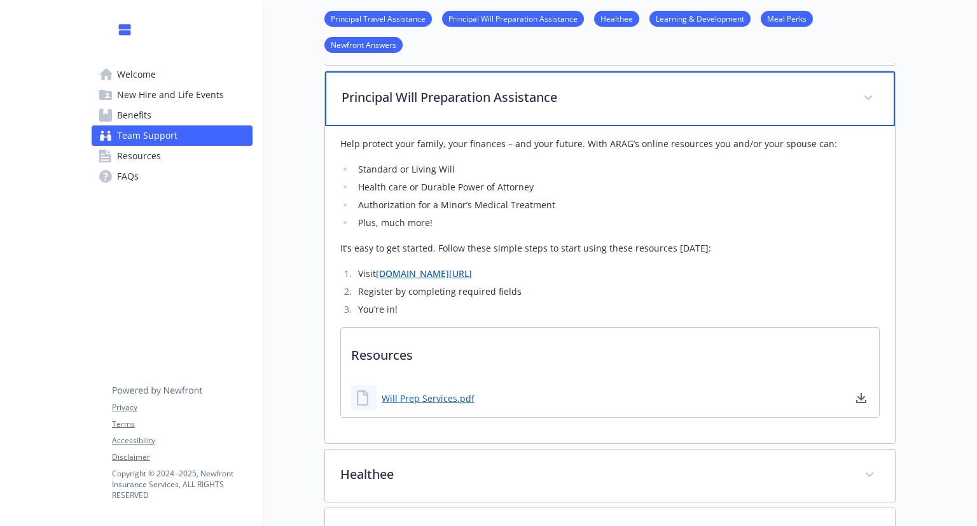
scroll to position [258, 8]
click at [479, 113] on div "Principal Will Preparation Assistance" at bounding box center [610, 99] width 570 height 55
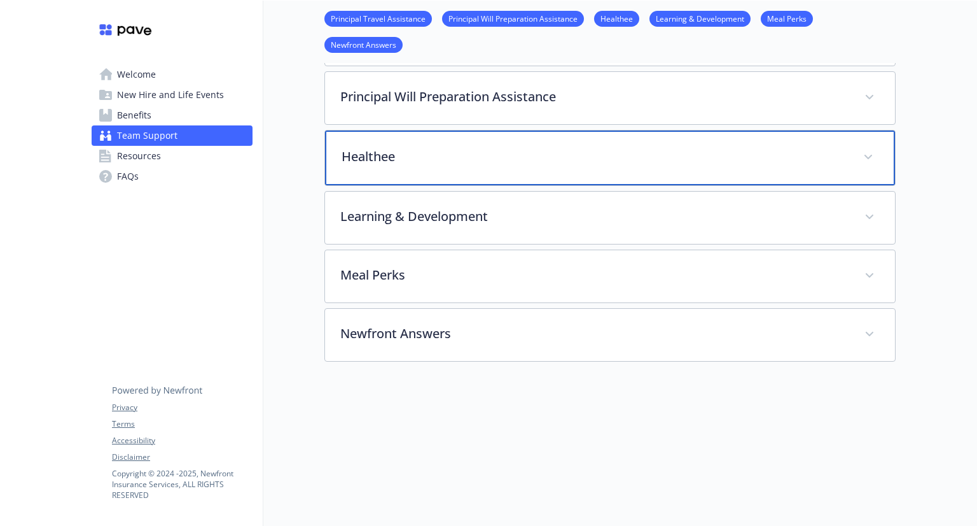
click at [468, 174] on div "Healthee" at bounding box center [610, 157] width 570 height 55
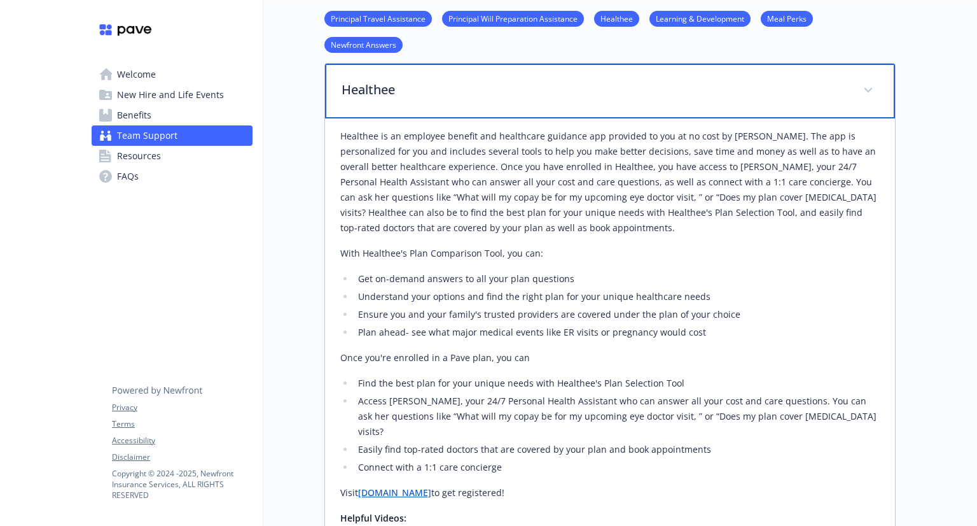
scroll to position [304, 10]
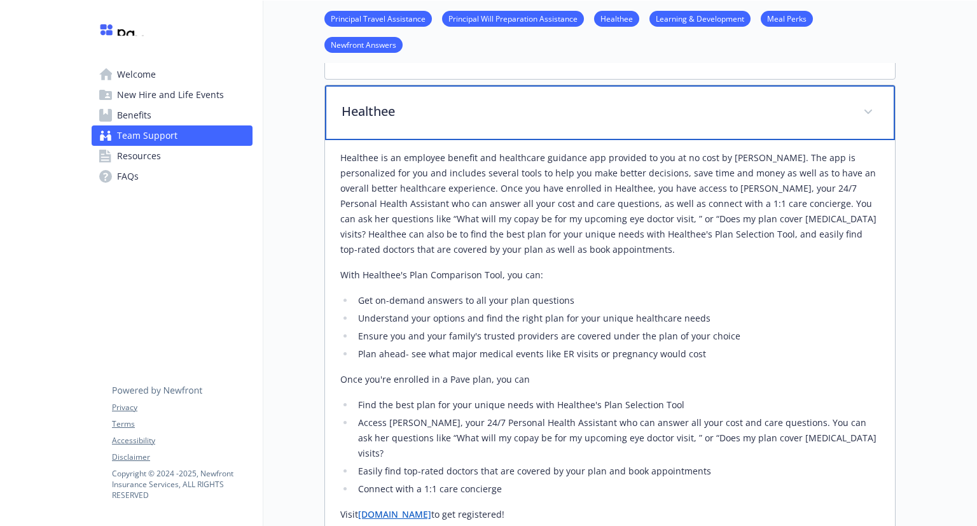
click at [443, 127] on div "Healthee" at bounding box center [610, 112] width 570 height 55
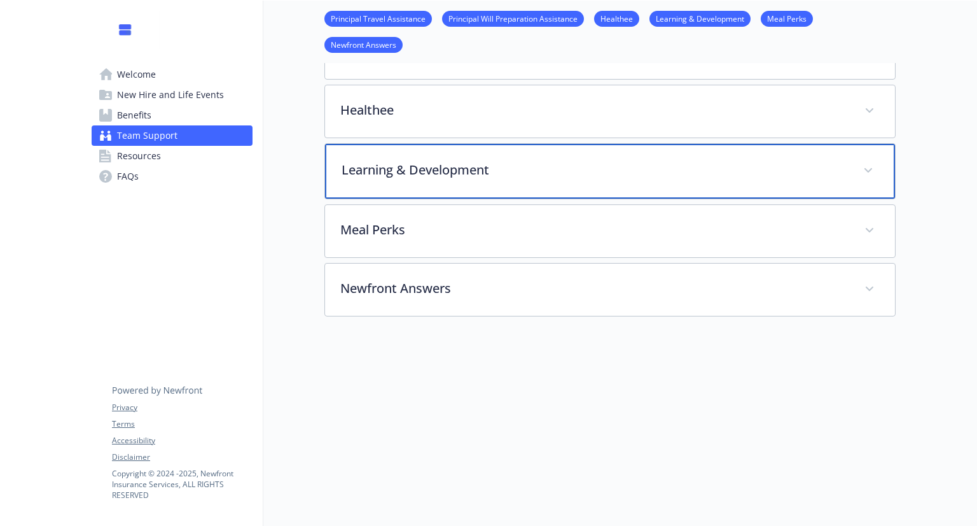
click at [452, 180] on div "Learning & Development" at bounding box center [610, 171] width 570 height 55
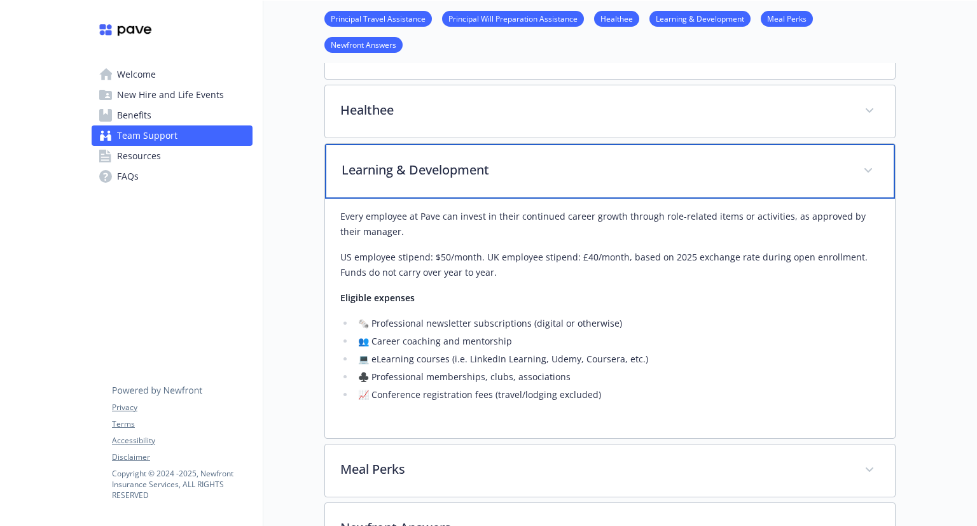
click at [452, 180] on div "Learning & Development" at bounding box center [610, 171] width 570 height 55
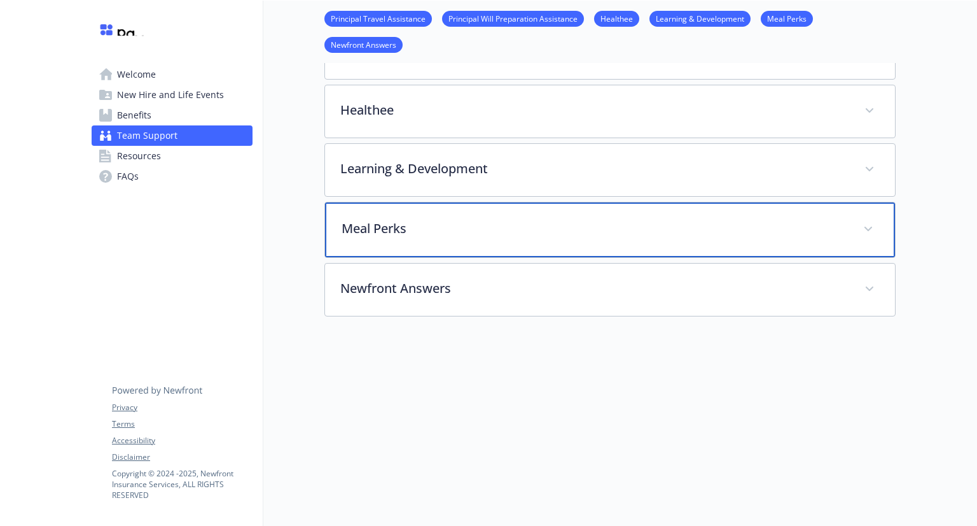
click at [453, 240] on div "Meal Perks" at bounding box center [610, 229] width 570 height 55
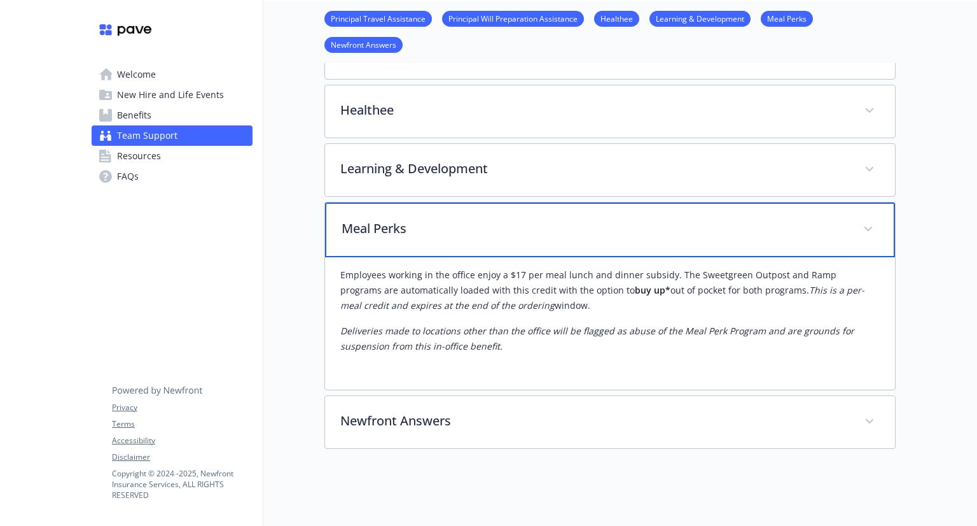
click at [453, 240] on div "Meal Perks" at bounding box center [610, 229] width 570 height 55
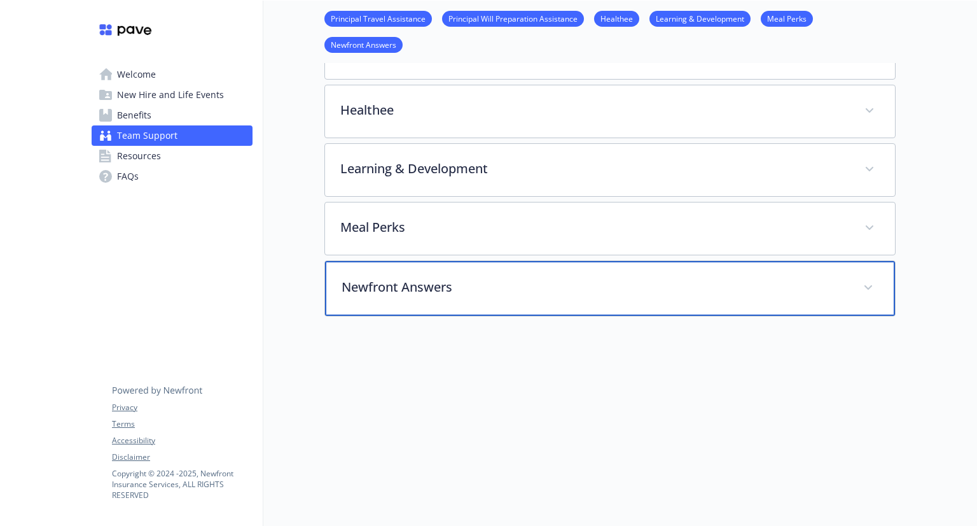
click at [456, 302] on div "Newfront Answers" at bounding box center [610, 288] width 570 height 55
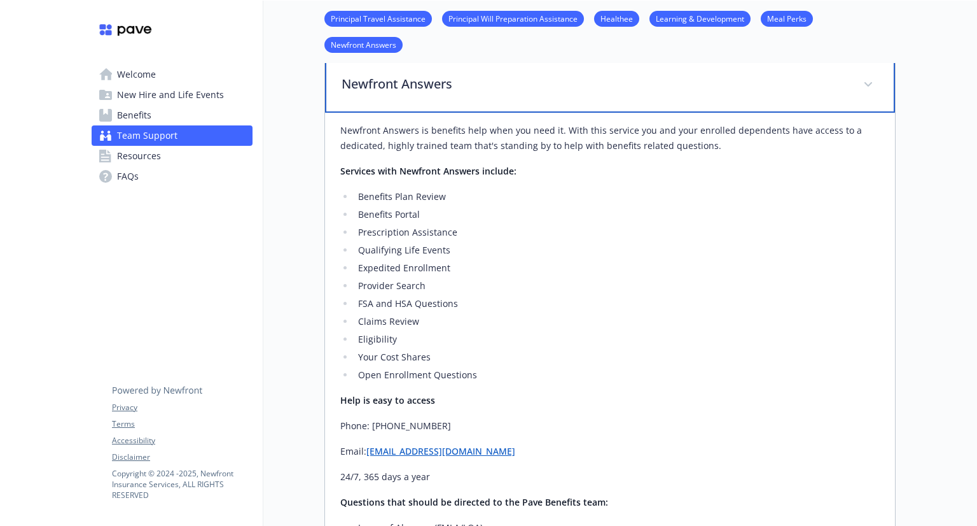
scroll to position [506, 10]
click at [431, 90] on p "Newfront Answers" at bounding box center [595, 84] width 507 height 19
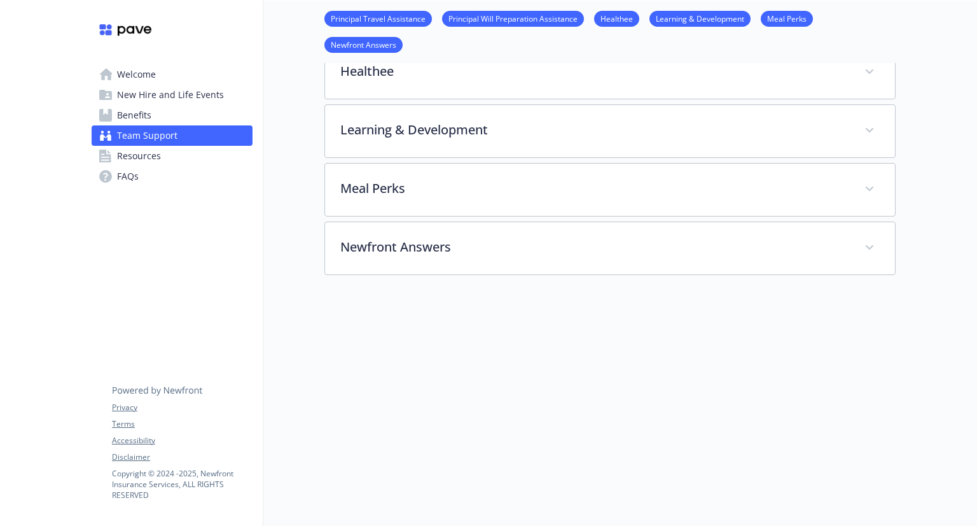
click at [136, 157] on span "Resources" at bounding box center [139, 156] width 44 height 20
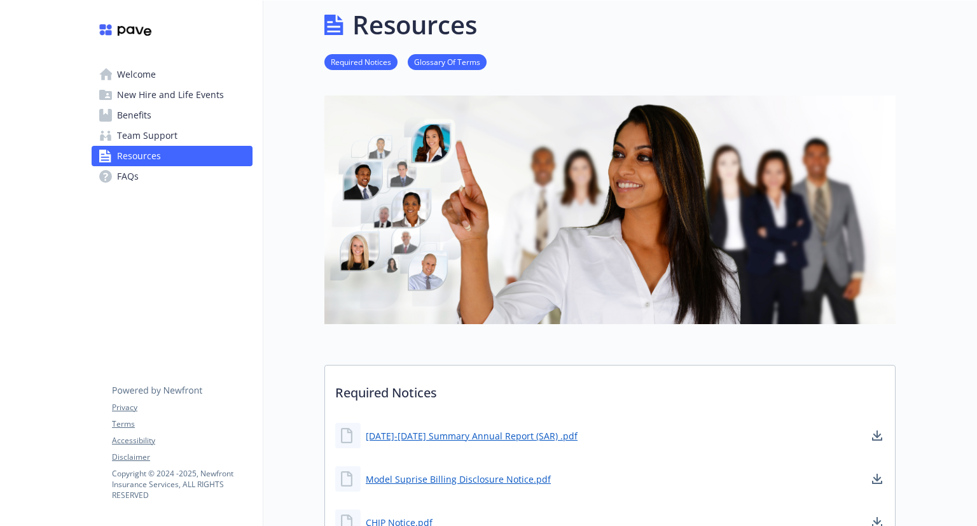
scroll to position [351, 10]
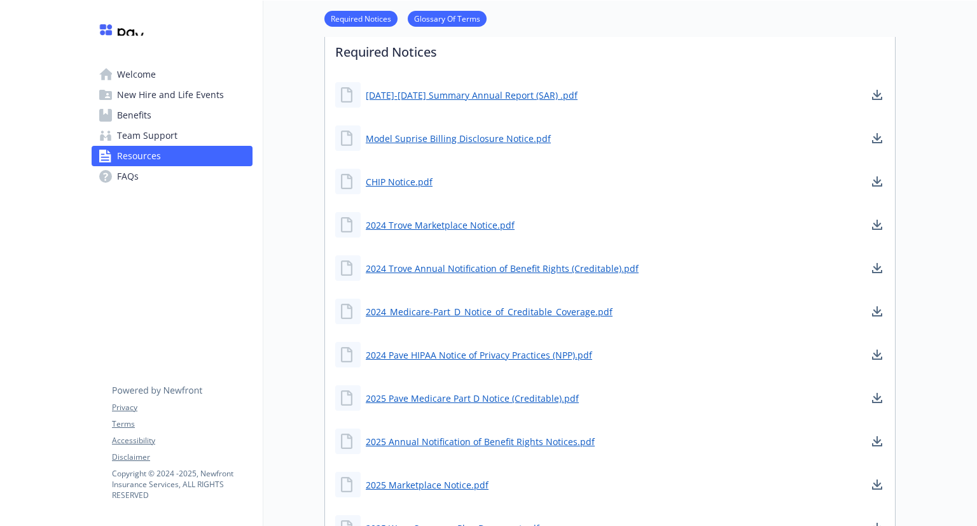
click at [127, 94] on span "New Hire and Life Events" at bounding box center [170, 95] width 107 height 20
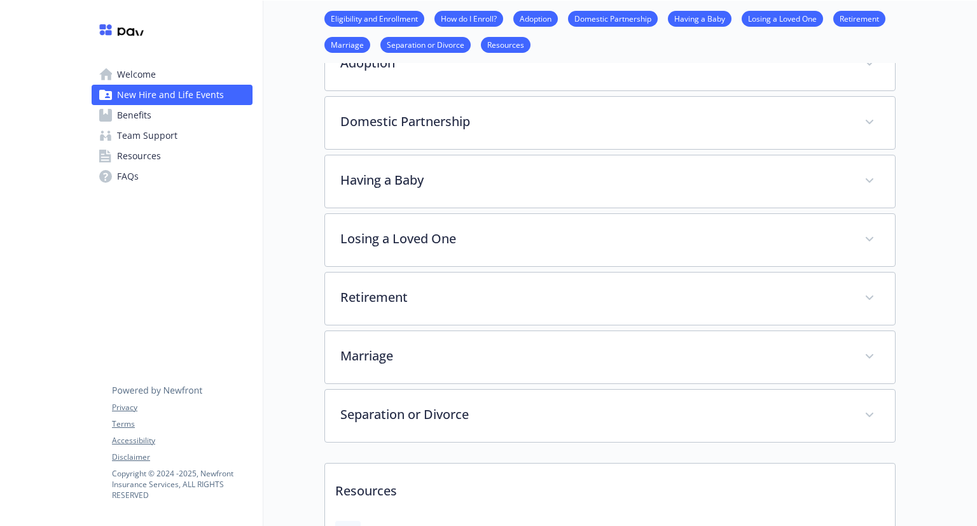
click at [120, 69] on span "Welcome" at bounding box center [136, 74] width 39 height 20
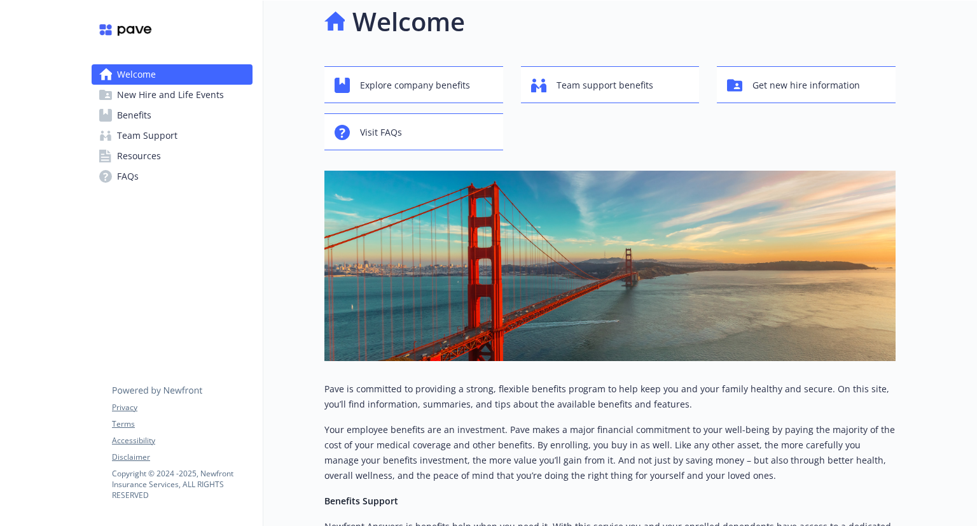
scroll to position [0, 10]
